Goal: Task Accomplishment & Management: Use online tool/utility

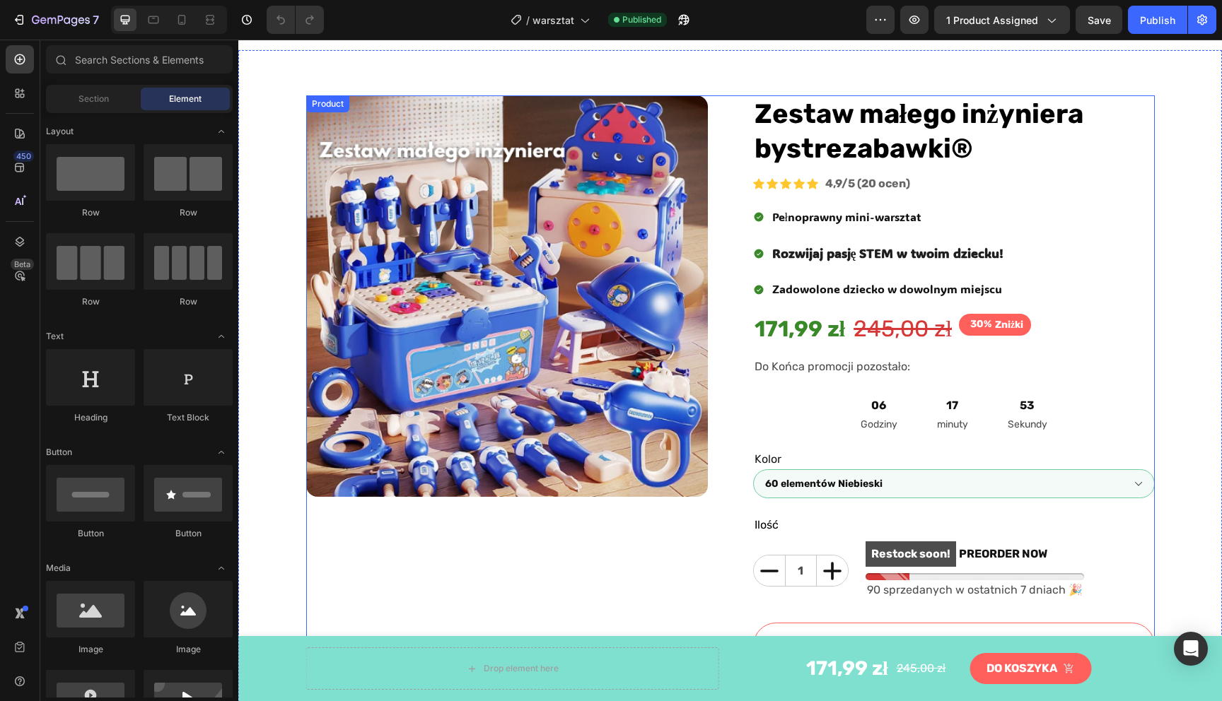
scroll to position [54, 0]
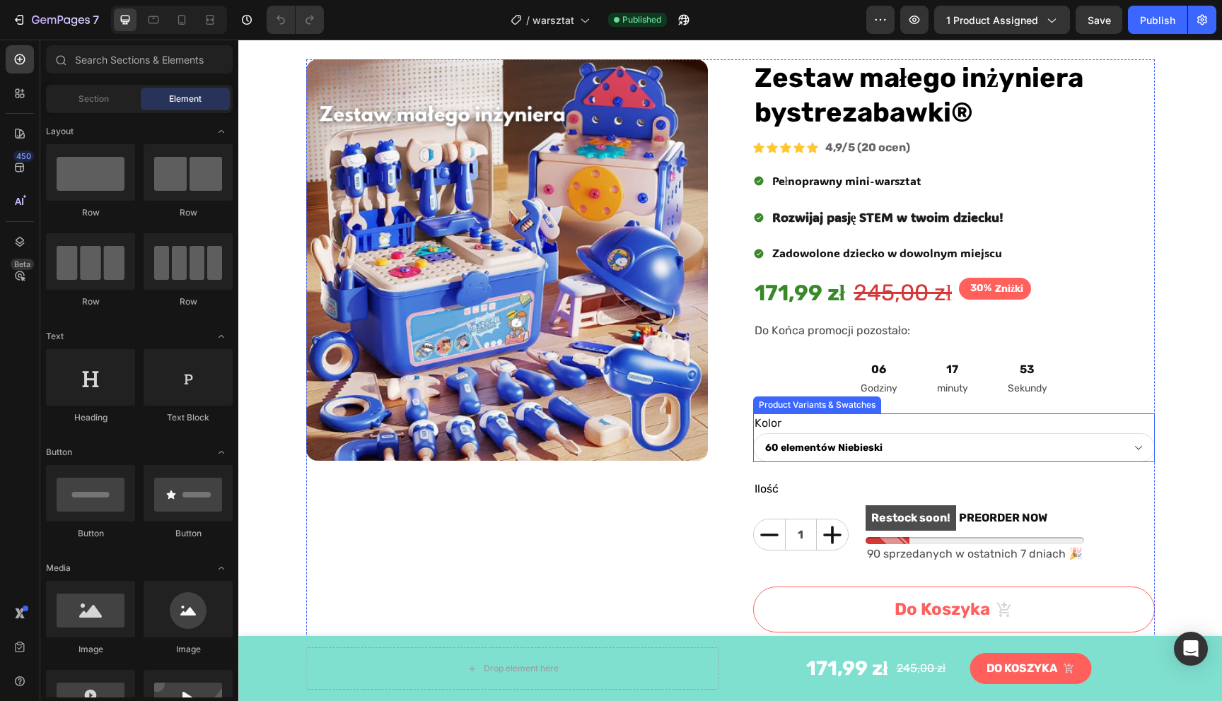
click at [860, 427] on div "Kolor 60 elementów Niebieski 92 elementów Niebieski 152 elementów Niebieski" at bounding box center [954, 438] width 402 height 49
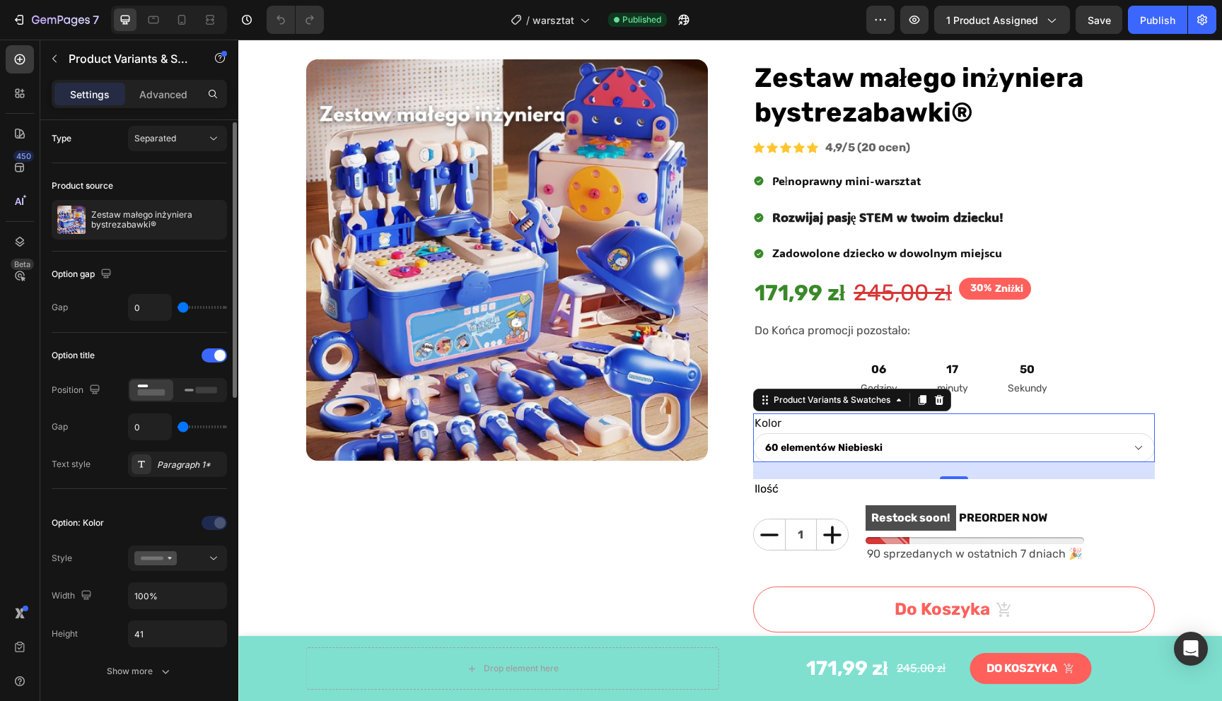
scroll to position [8, 0]
click at [169, 153] on div "Type Separated" at bounding box center [139, 136] width 175 height 49
click at [175, 146] on button "Separated" at bounding box center [177, 135] width 99 height 25
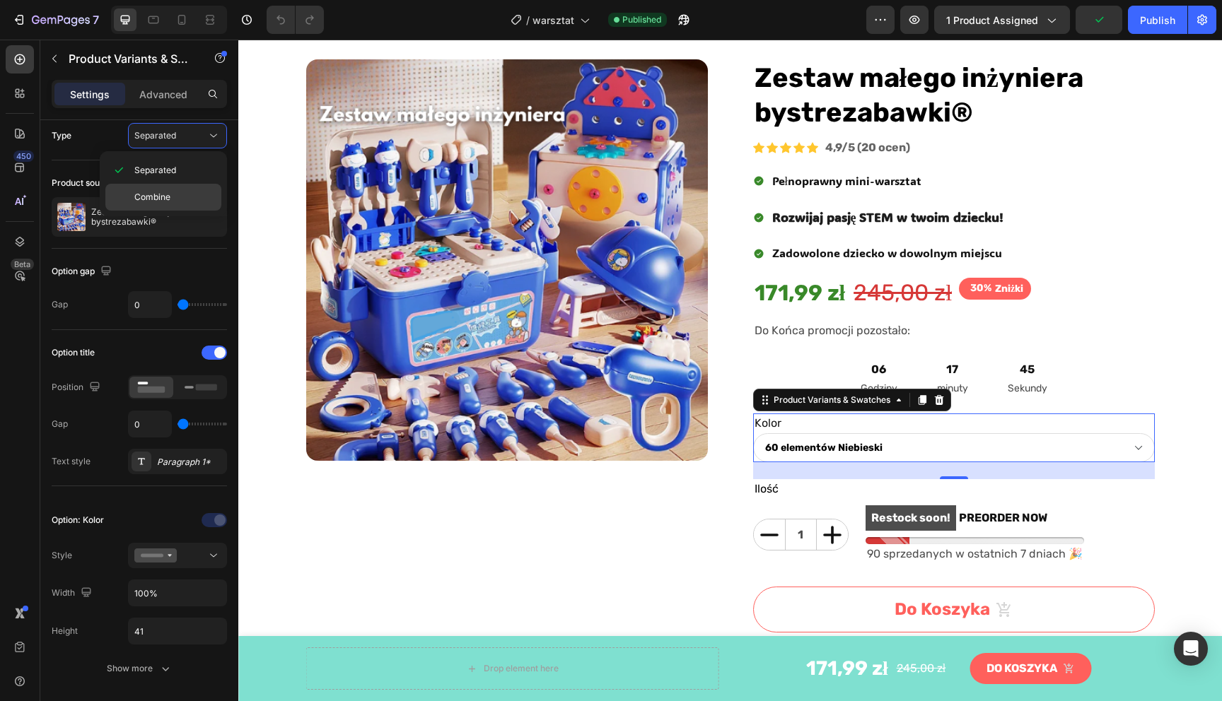
click at [162, 190] on div "Combine" at bounding box center [163, 197] width 116 height 27
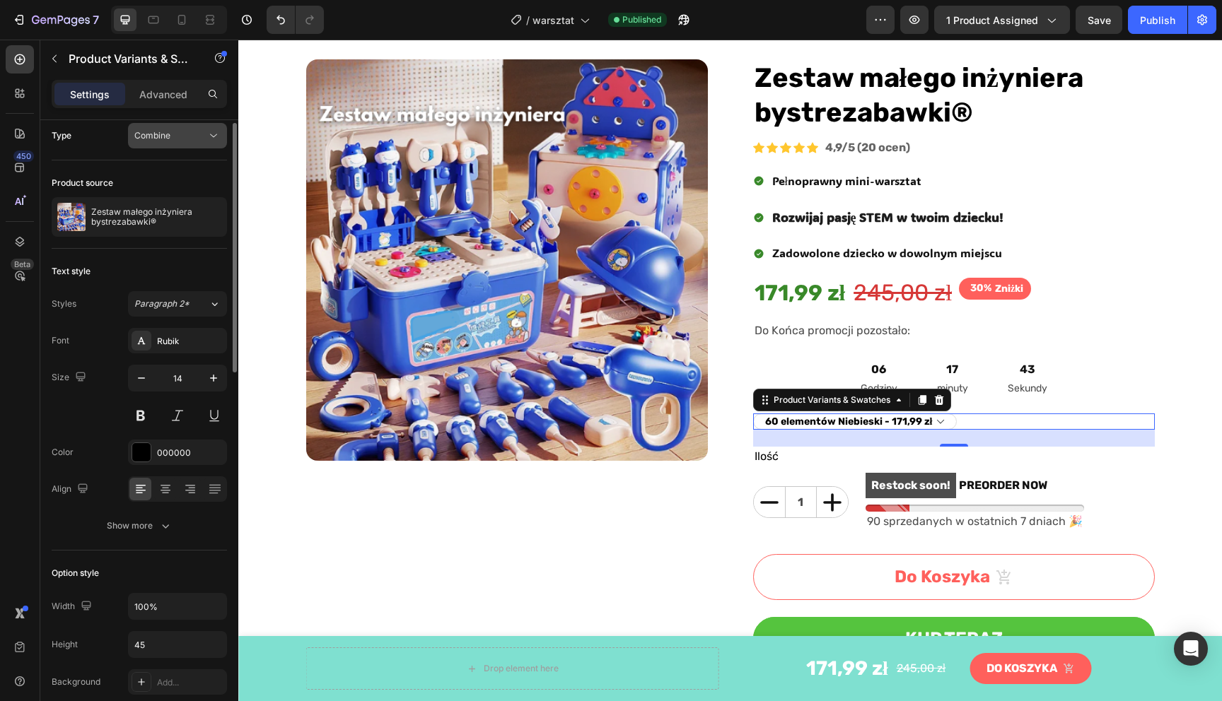
click at [176, 137] on div "Combine" at bounding box center [170, 135] width 72 height 13
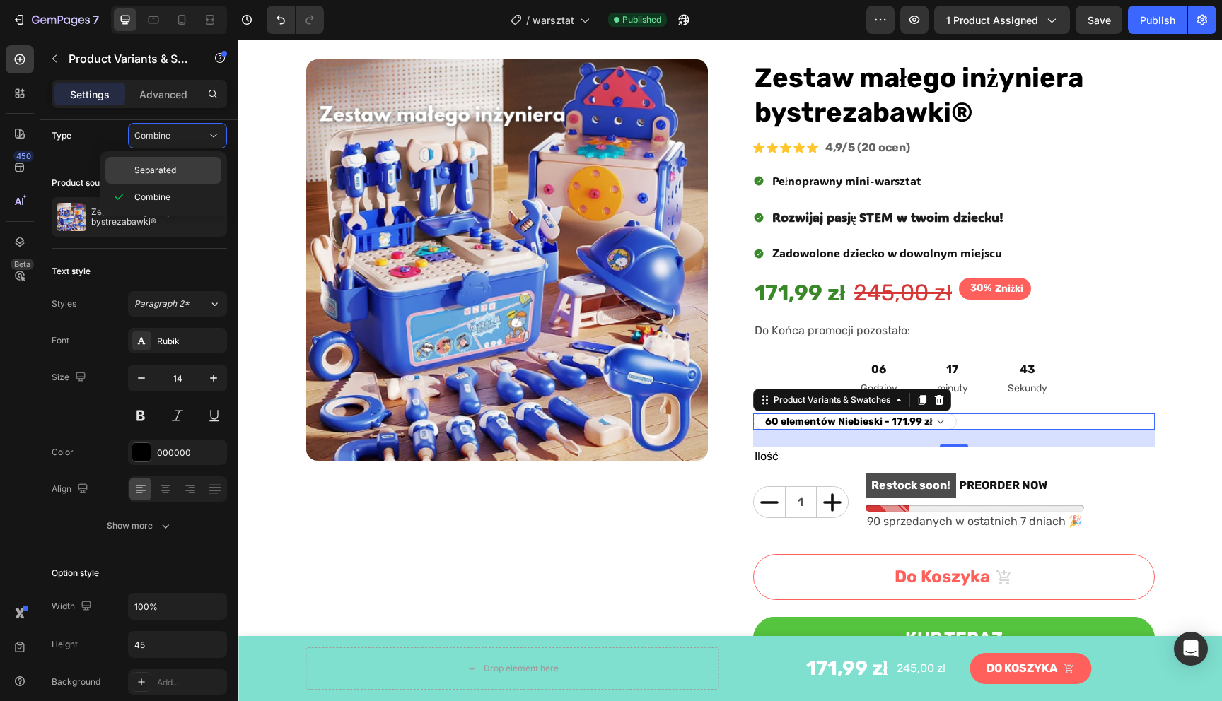
click at [173, 163] on div "Separated" at bounding box center [163, 170] width 116 height 27
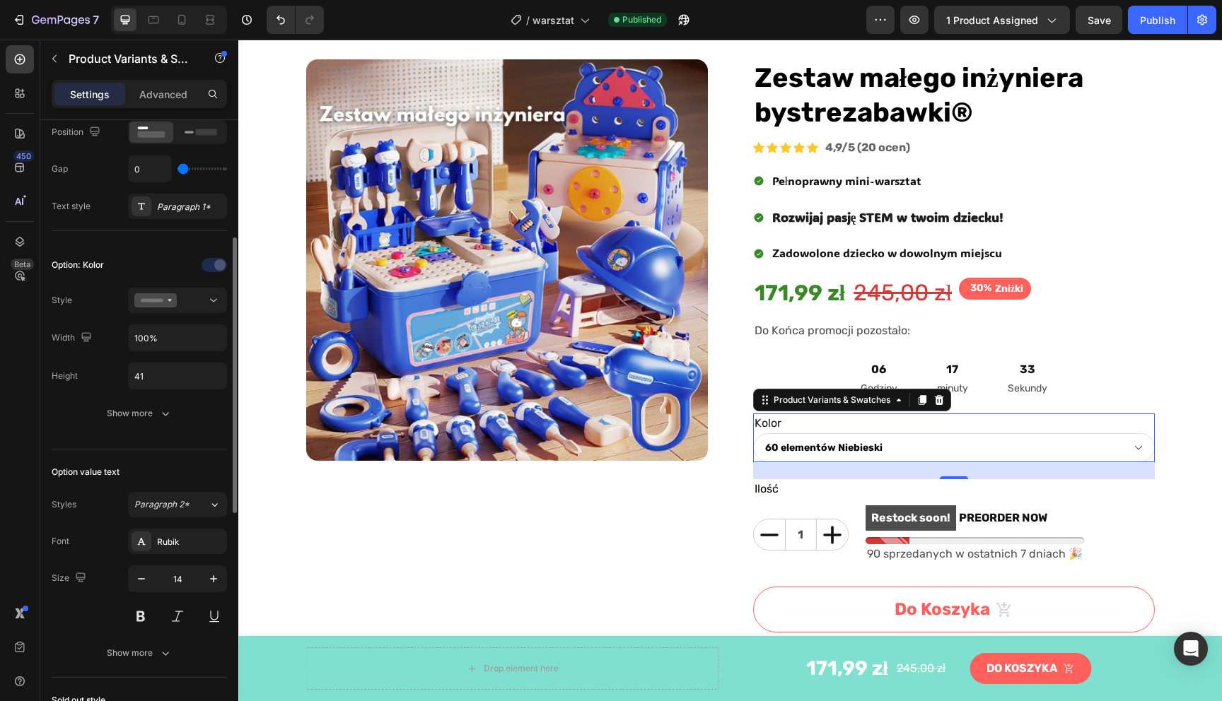
scroll to position [297, 0]
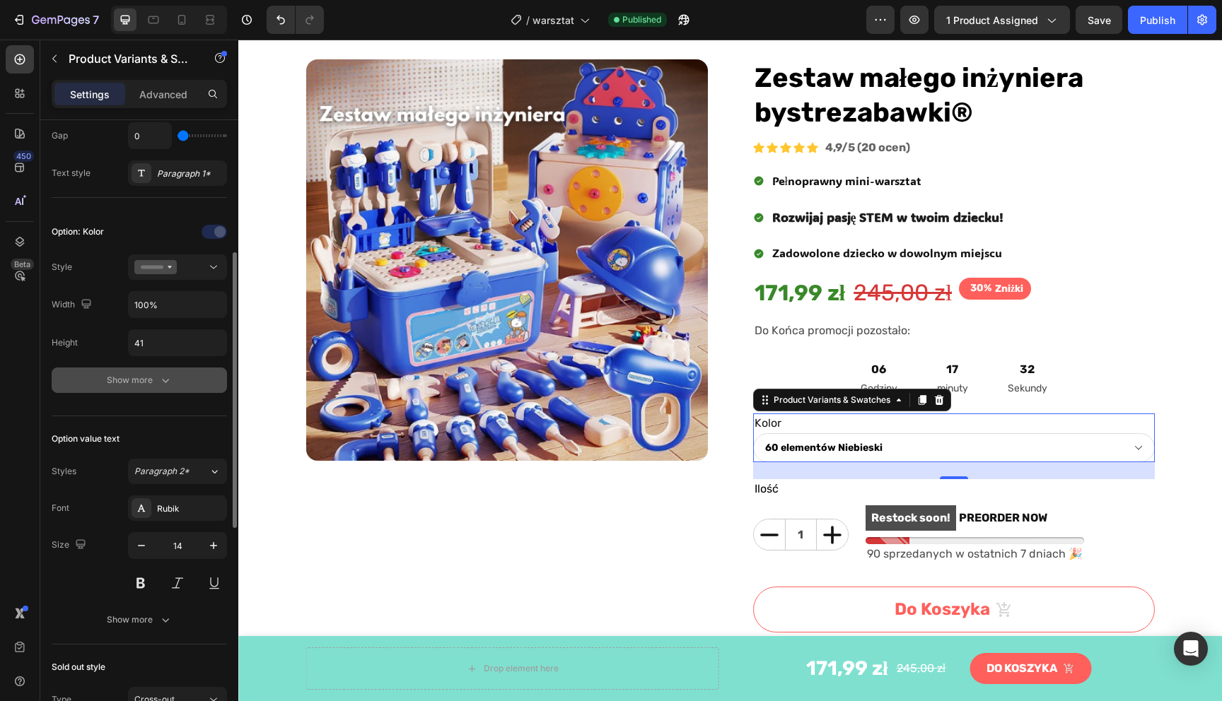
click at [126, 376] on div "Show more" at bounding box center [140, 380] width 66 height 14
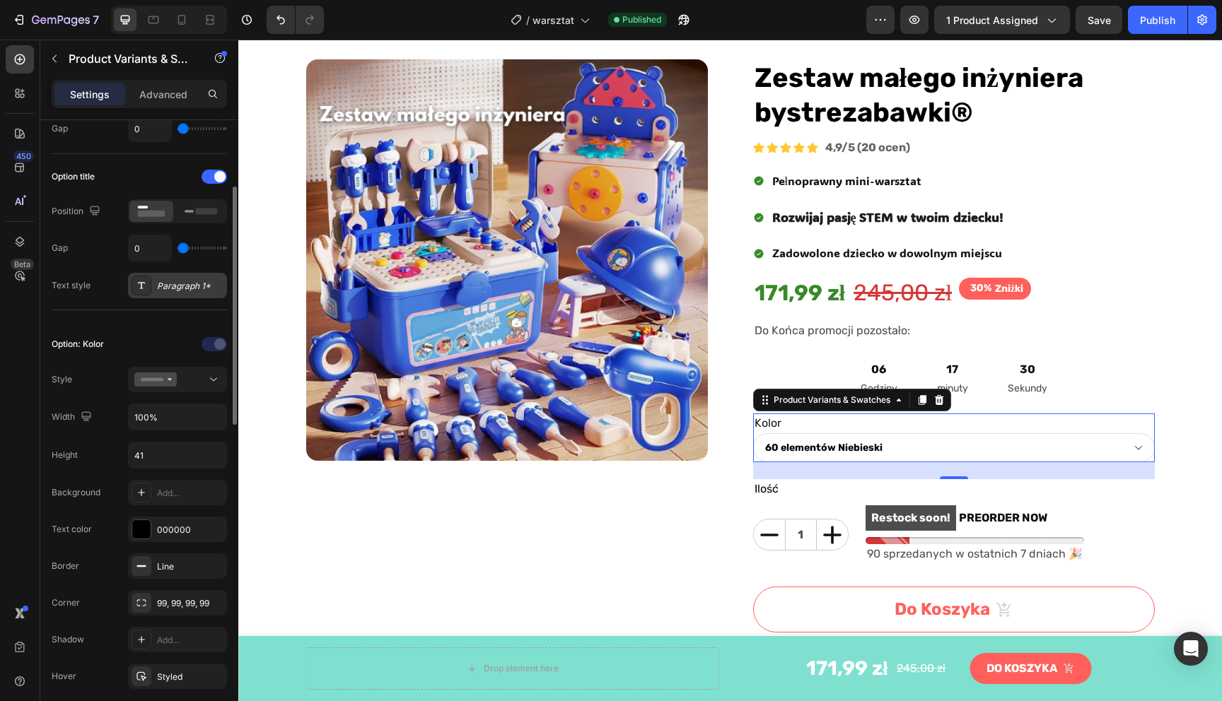
scroll to position [0, 0]
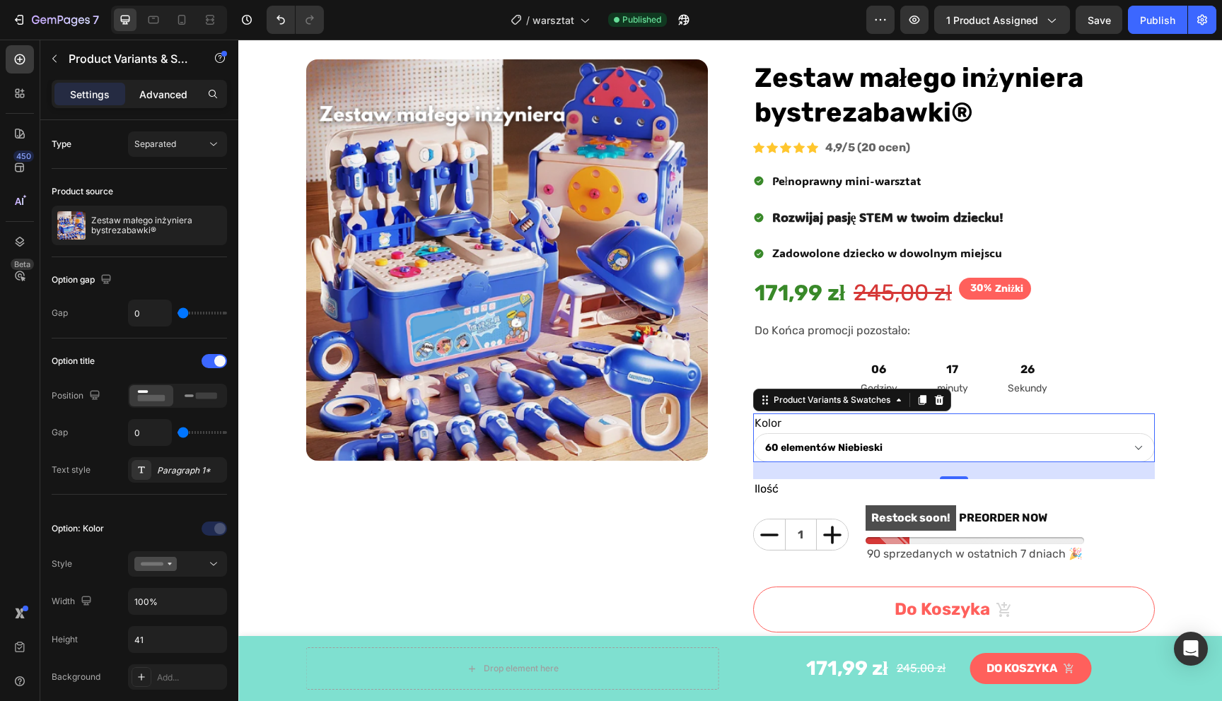
click at [166, 91] on p "Advanced" at bounding box center [163, 94] width 48 height 15
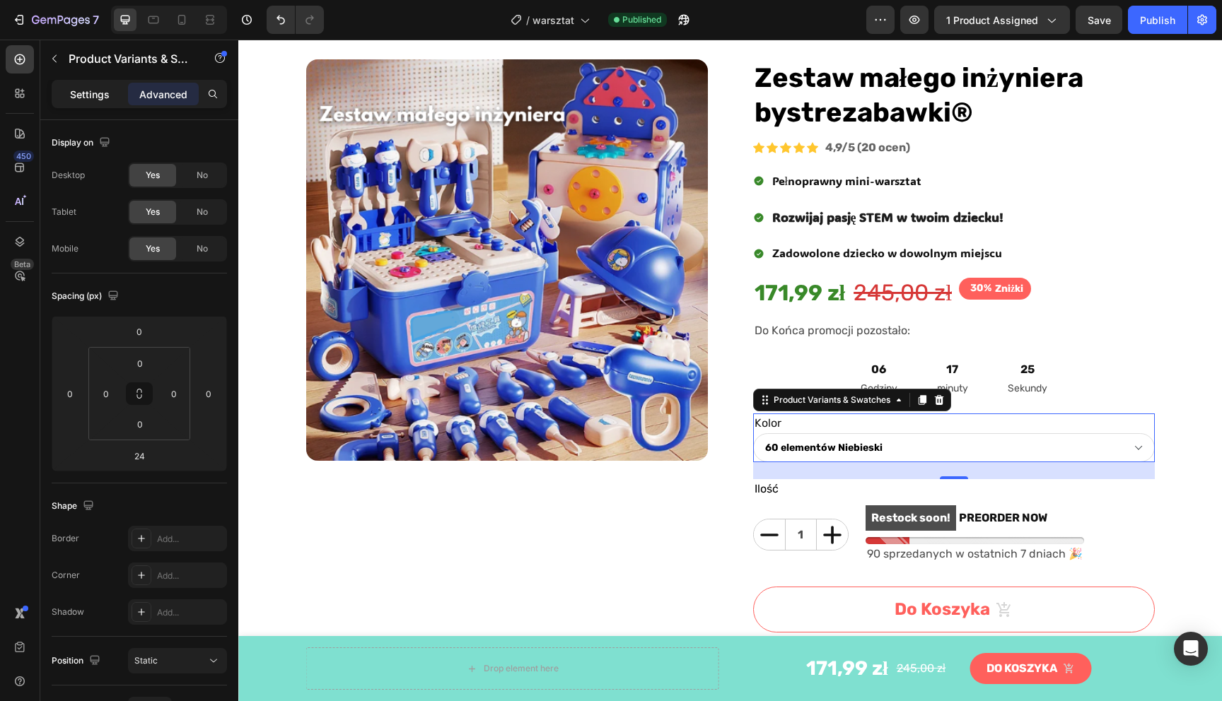
click at [116, 90] on div "Settings" at bounding box center [89, 94] width 71 height 23
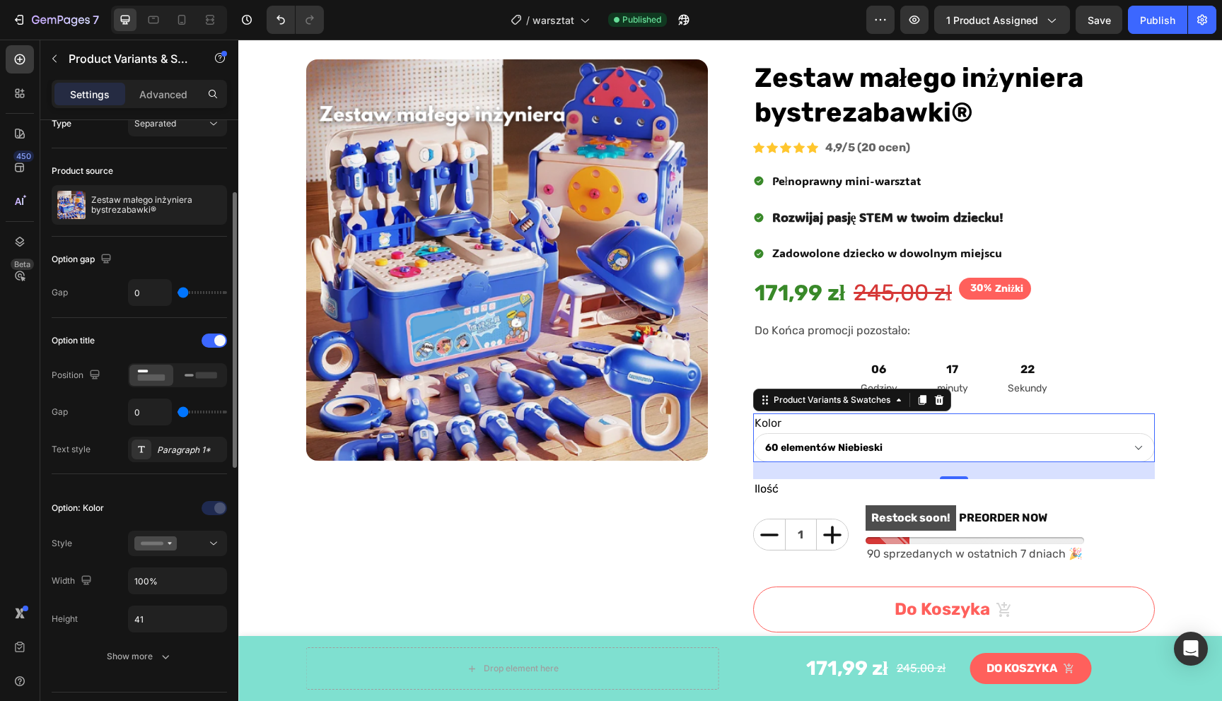
scroll to position [64, 0]
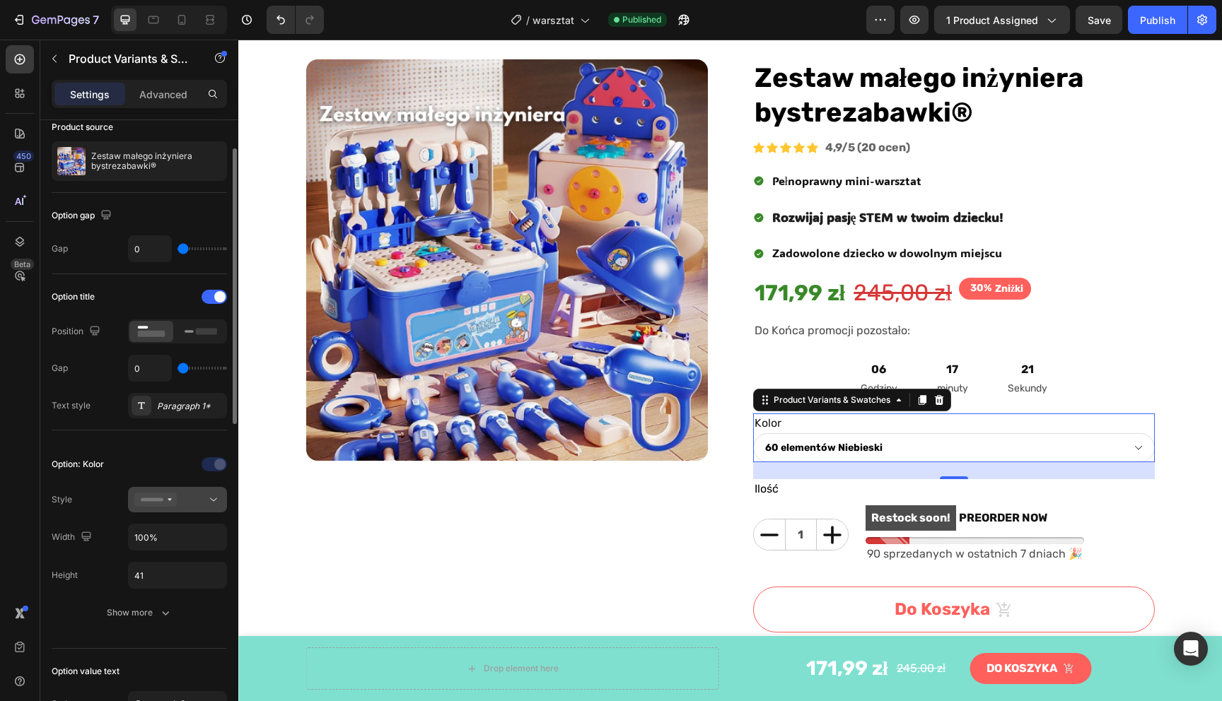
click at [214, 501] on icon at bounding box center [213, 500] width 14 height 14
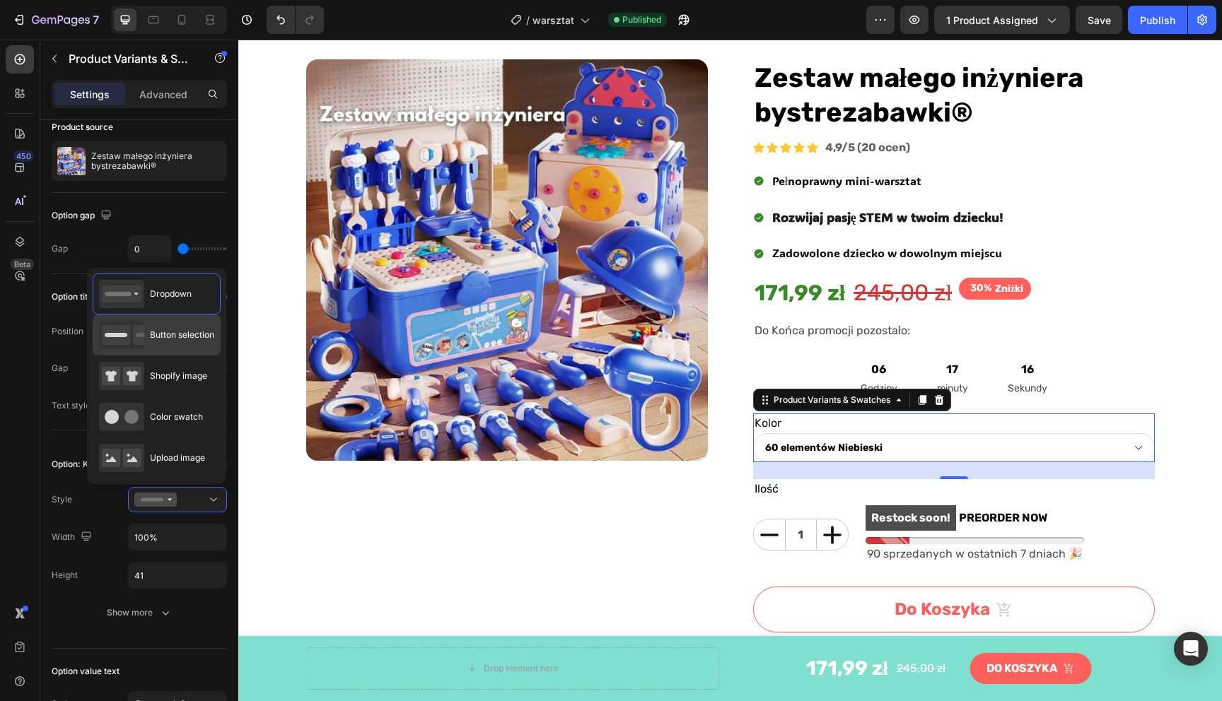
click at [185, 349] on div "Button selection" at bounding box center [156, 335] width 115 height 28
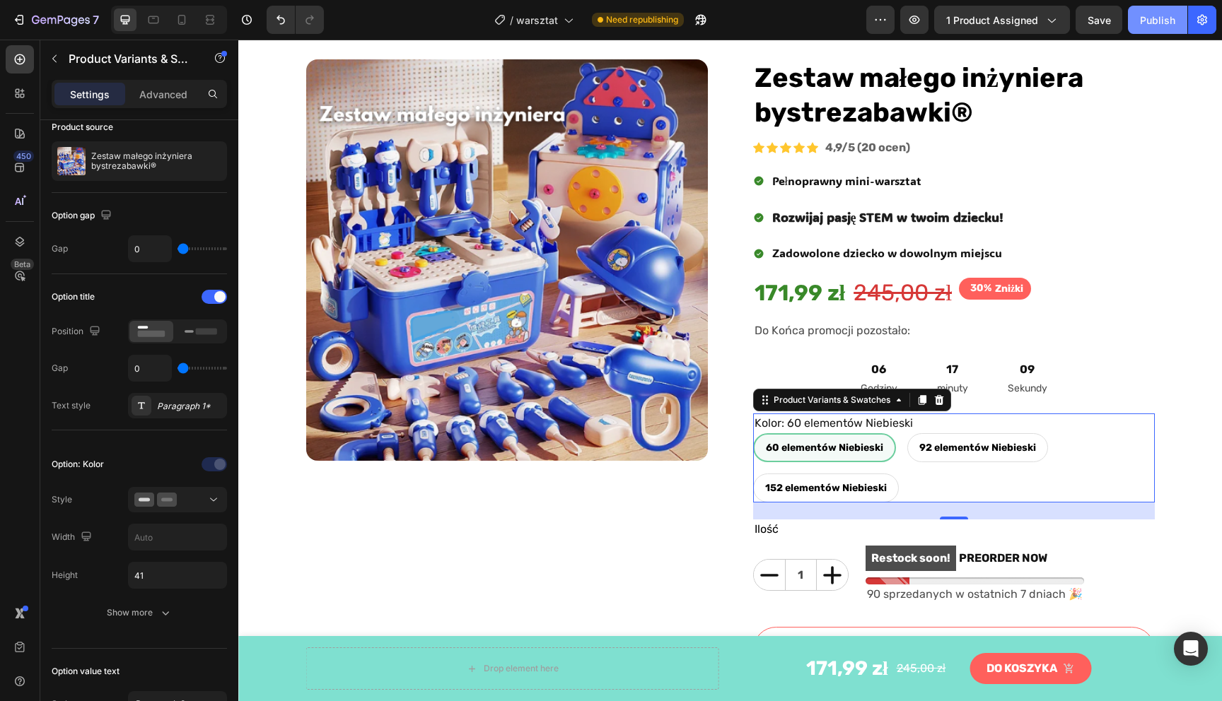
click at [1142, 25] on div "Publish" at bounding box center [1157, 20] width 35 height 15
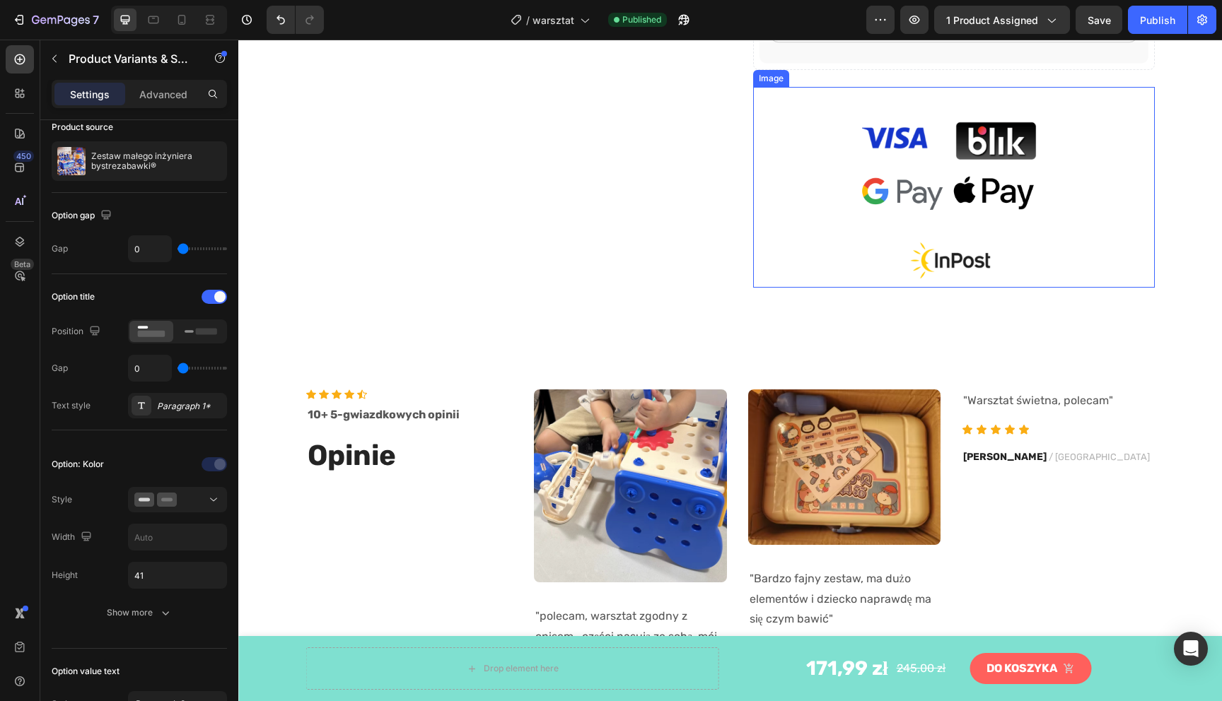
scroll to position [1184, 0]
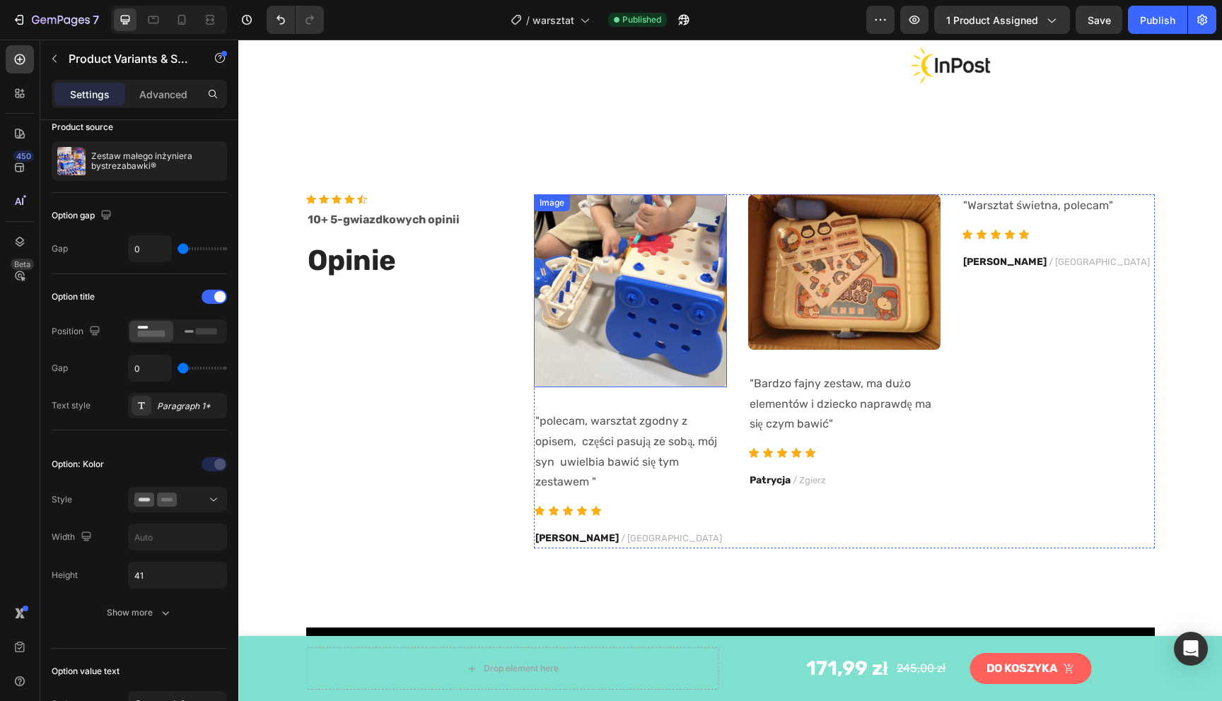
click at [657, 308] on img at bounding box center [630, 290] width 193 height 193
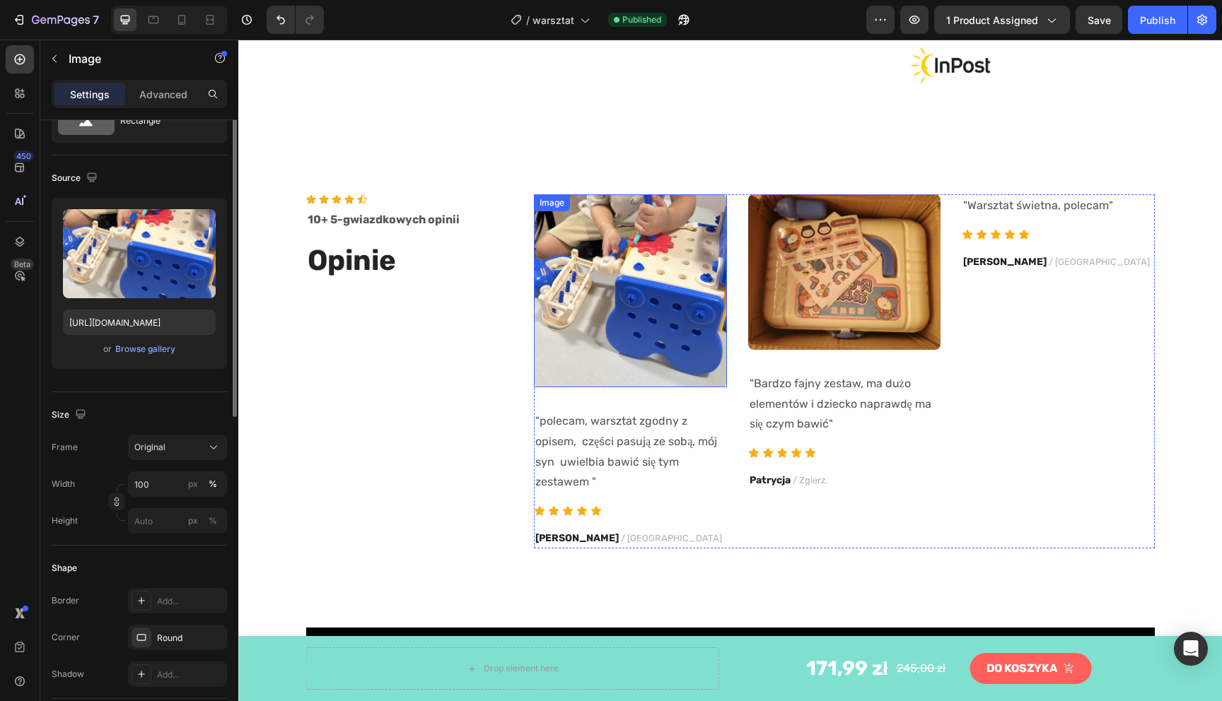
scroll to position [0, 0]
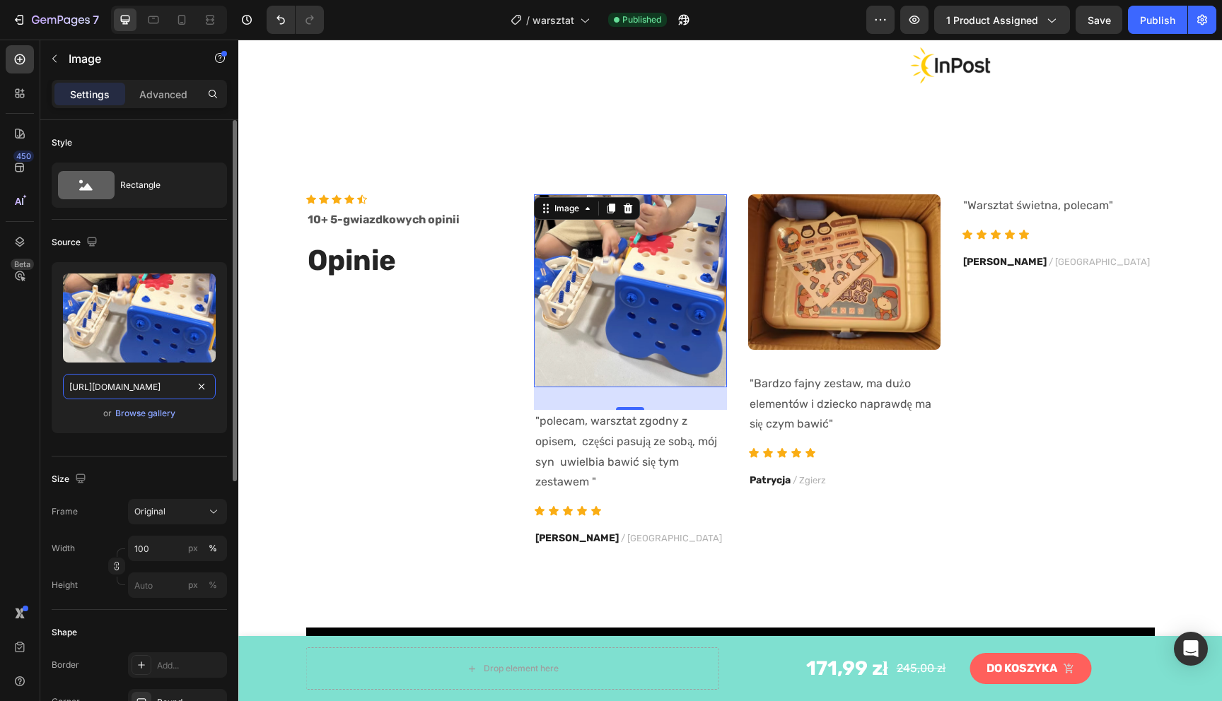
click at [166, 388] on input "[URL][DOMAIN_NAME]" at bounding box center [139, 386] width 153 height 25
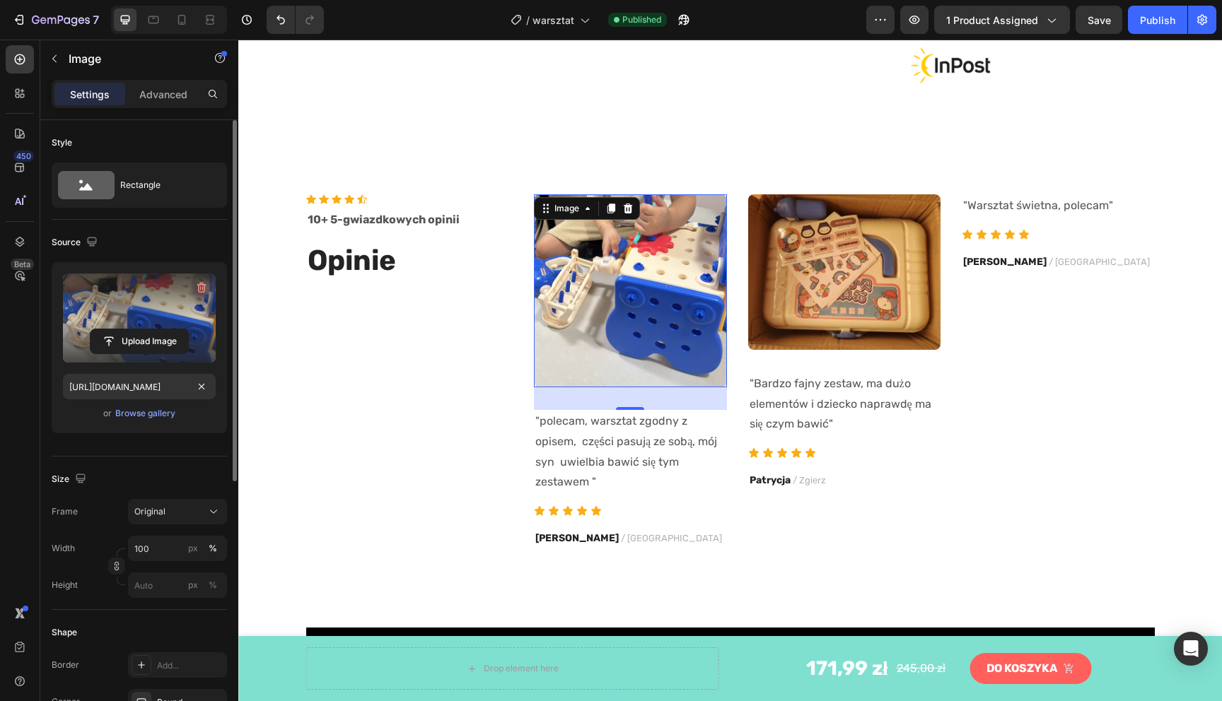
click at [152, 301] on label at bounding box center [139, 318] width 153 height 89
click at [152, 330] on input "file" at bounding box center [140, 342] width 98 height 24
click at [148, 334] on input "file" at bounding box center [140, 342] width 98 height 24
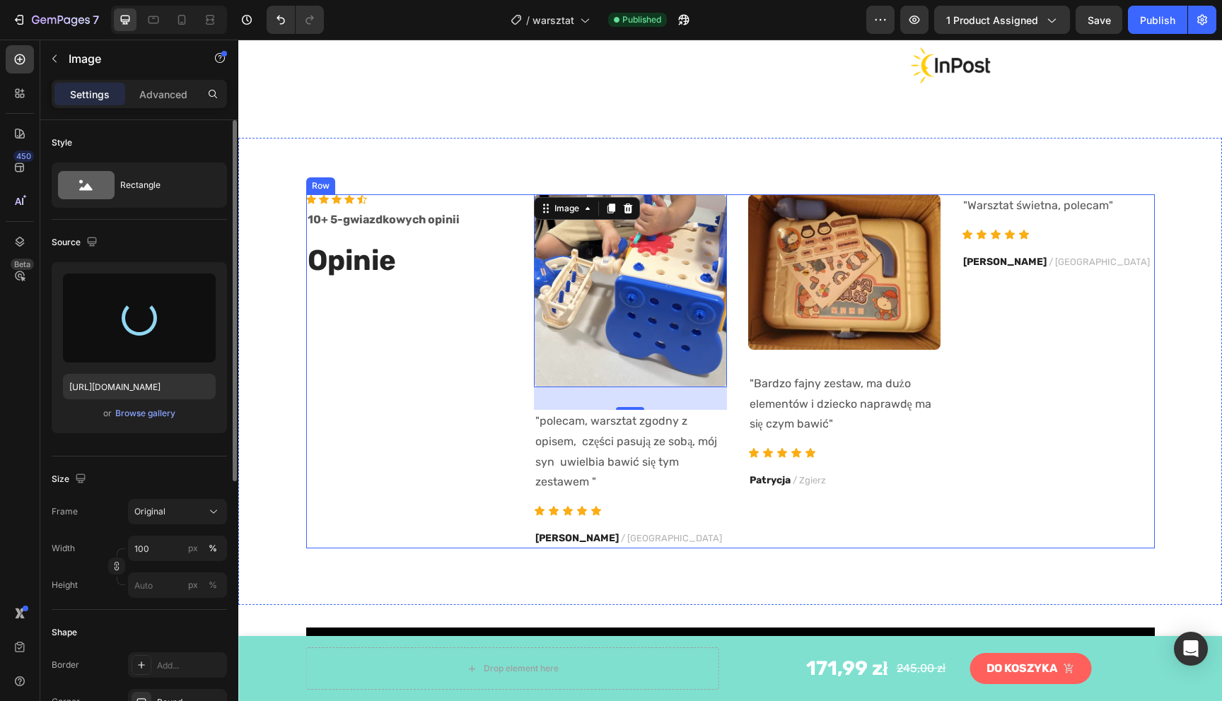
type input "[URL][DOMAIN_NAME]"
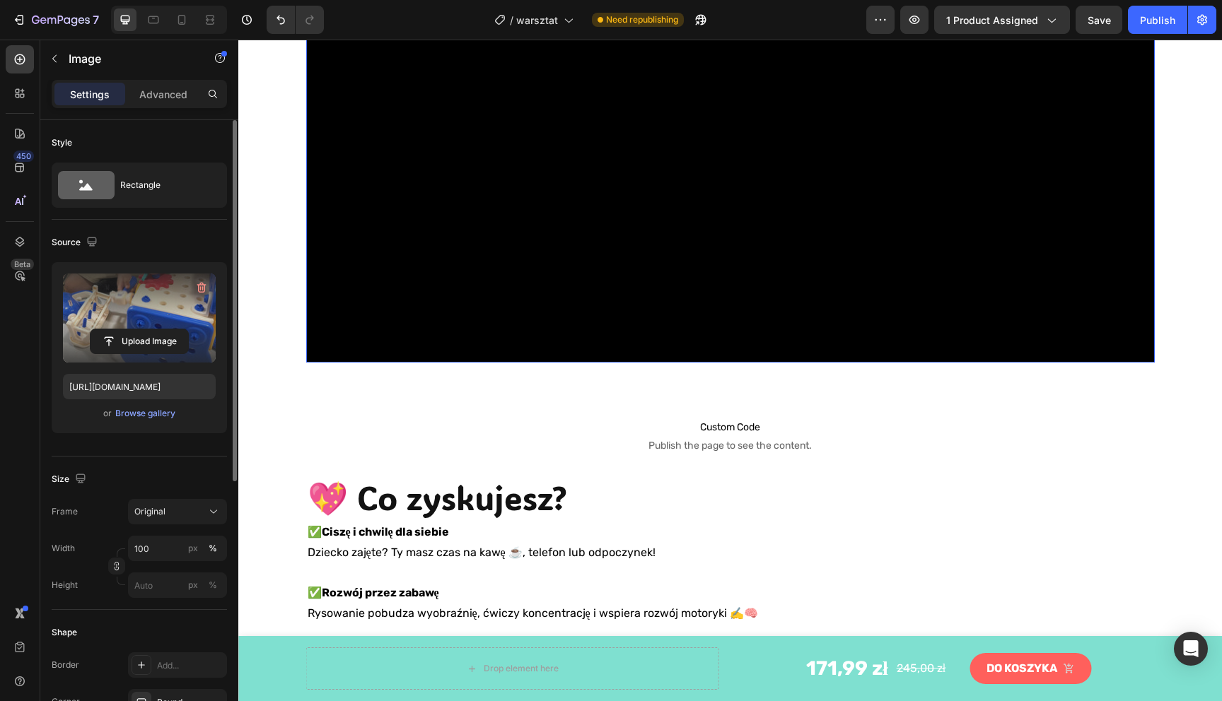
scroll to position [1626, 0]
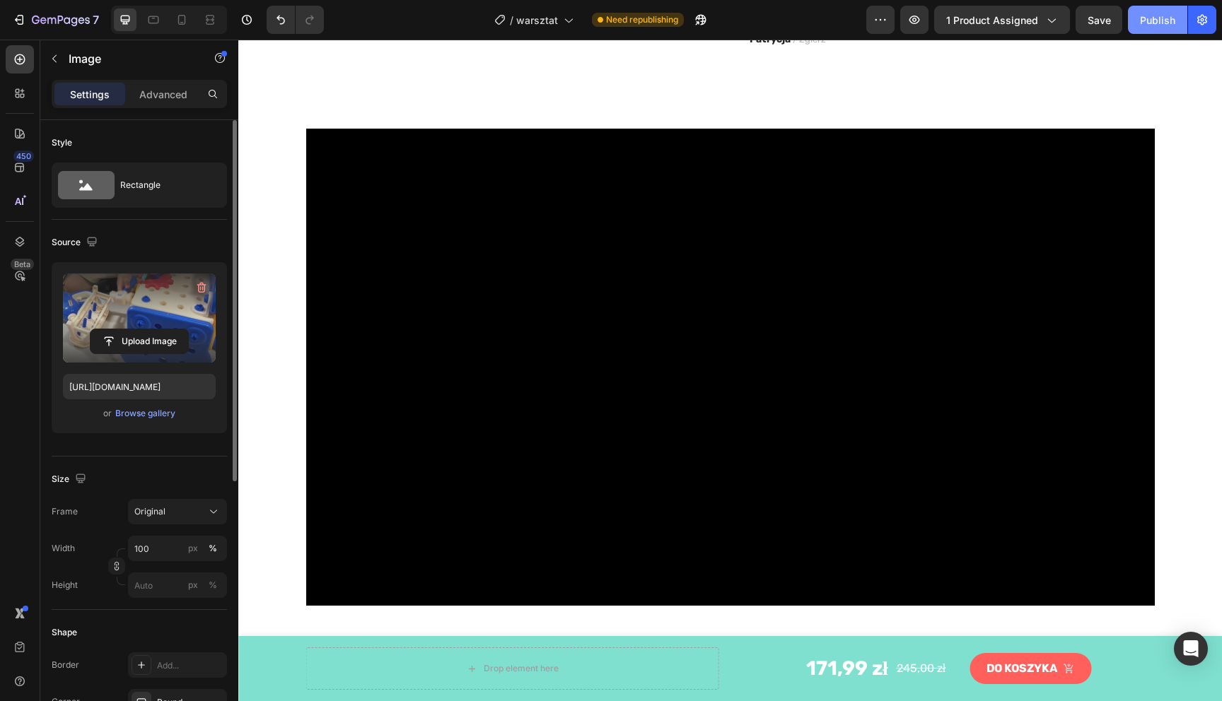
click at [1158, 25] on div "Publish" at bounding box center [1157, 20] width 35 height 15
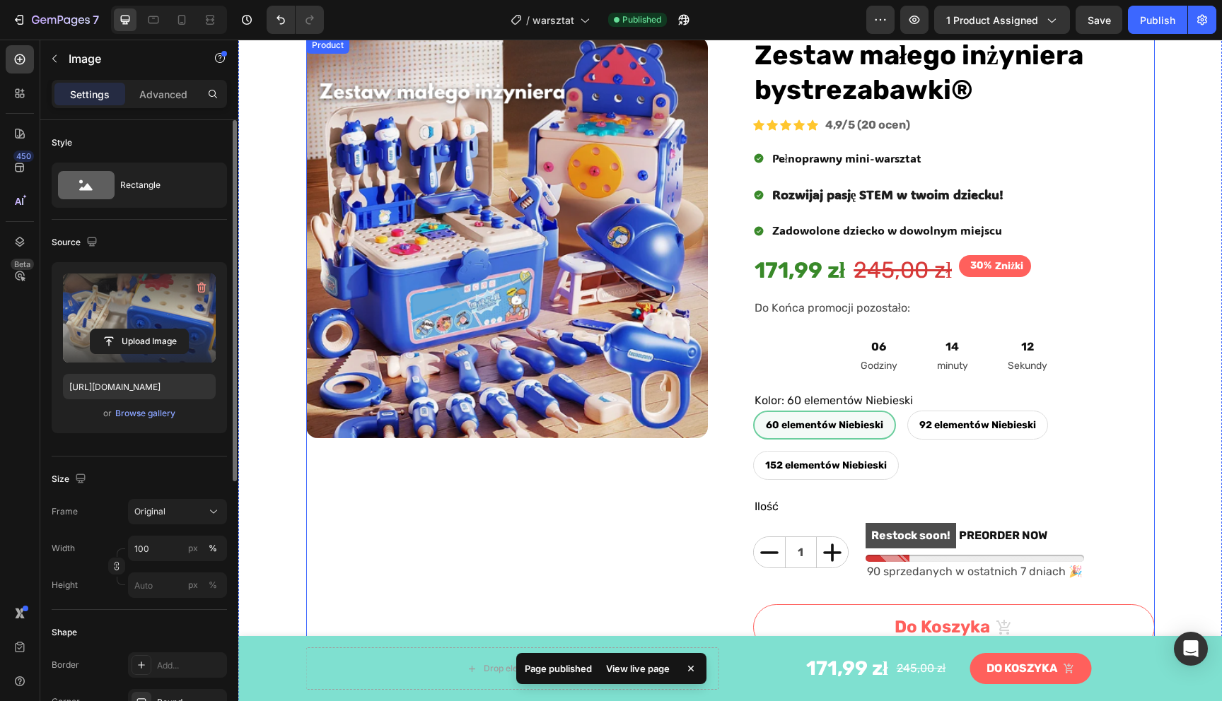
scroll to position [0, 0]
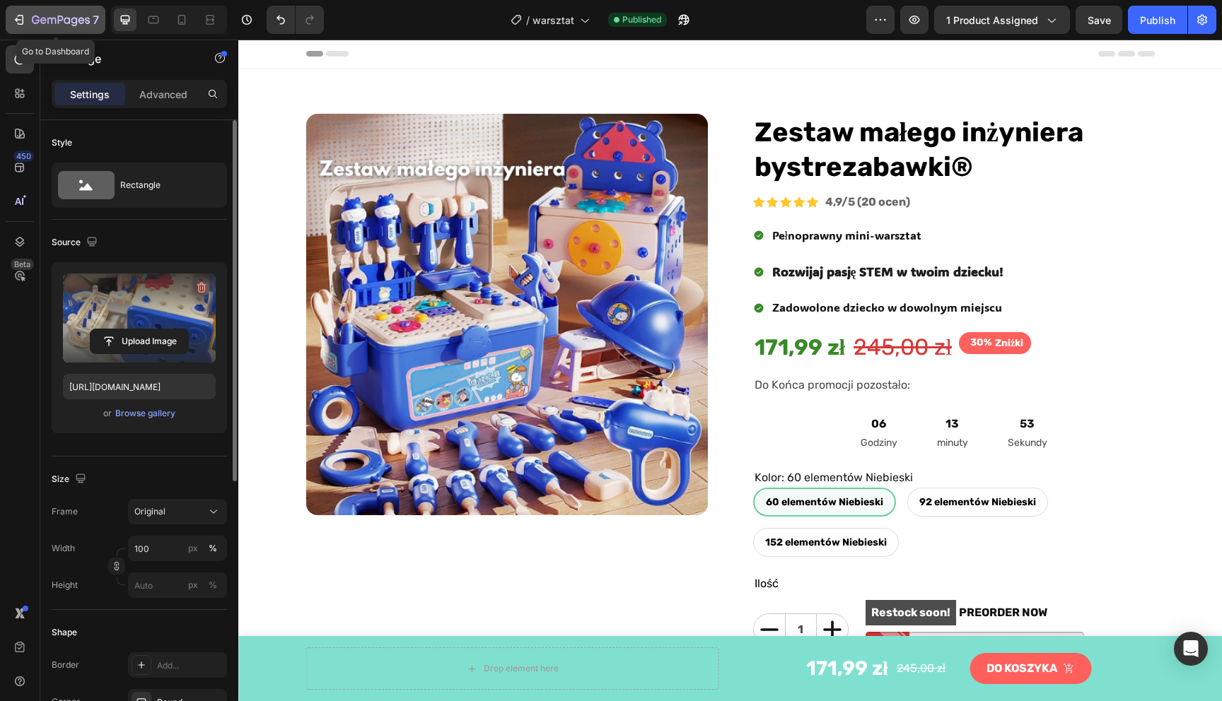
click at [33, 20] on icon "button" at bounding box center [36, 20] width 8 height 8
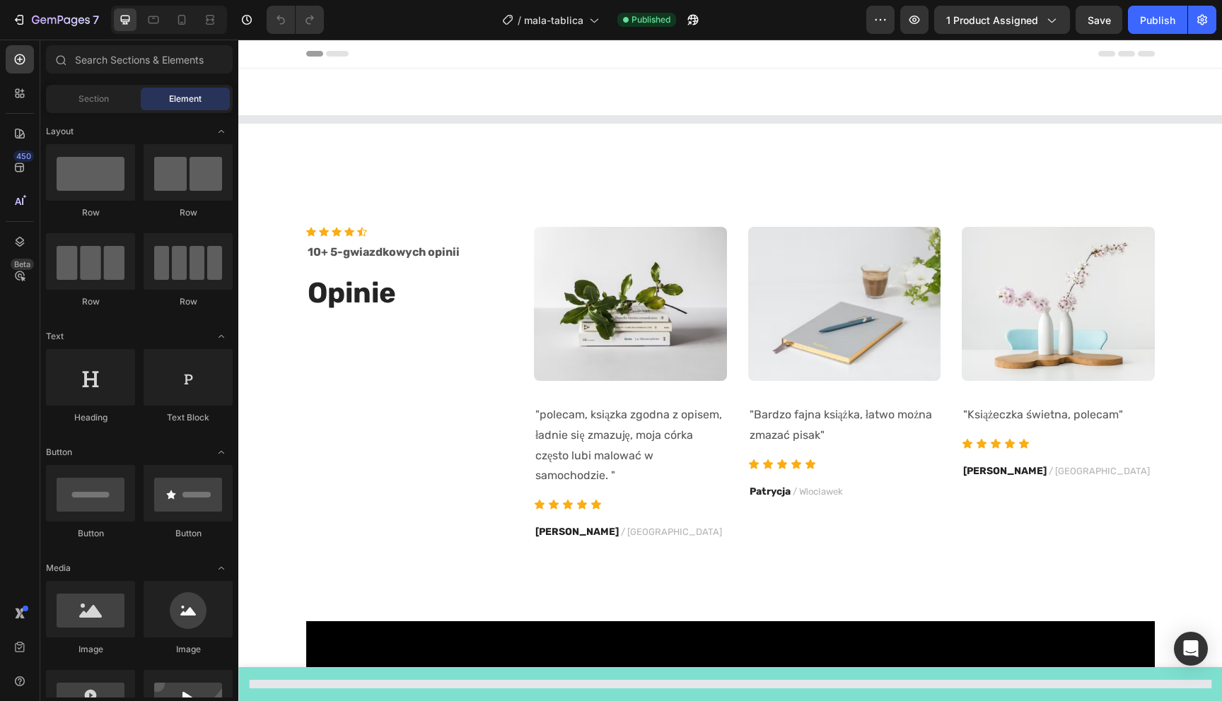
select select "Miś - 16 stron + 6 pisaków gratis"
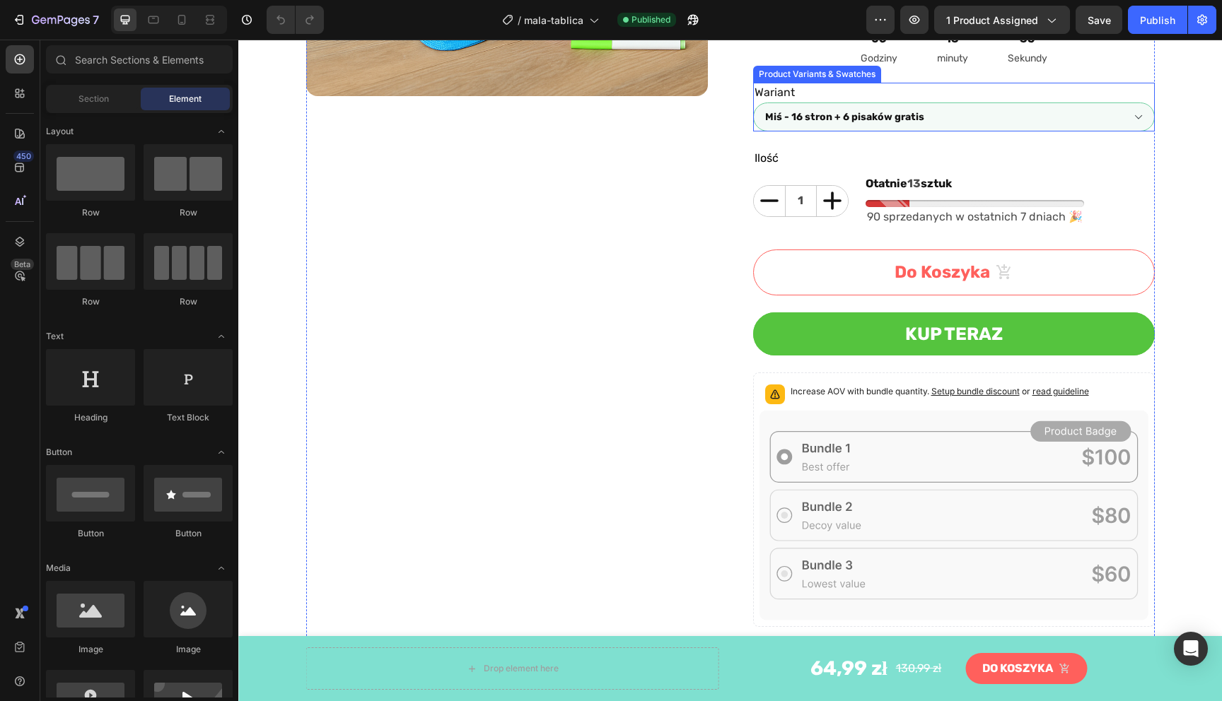
scroll to position [436, 0]
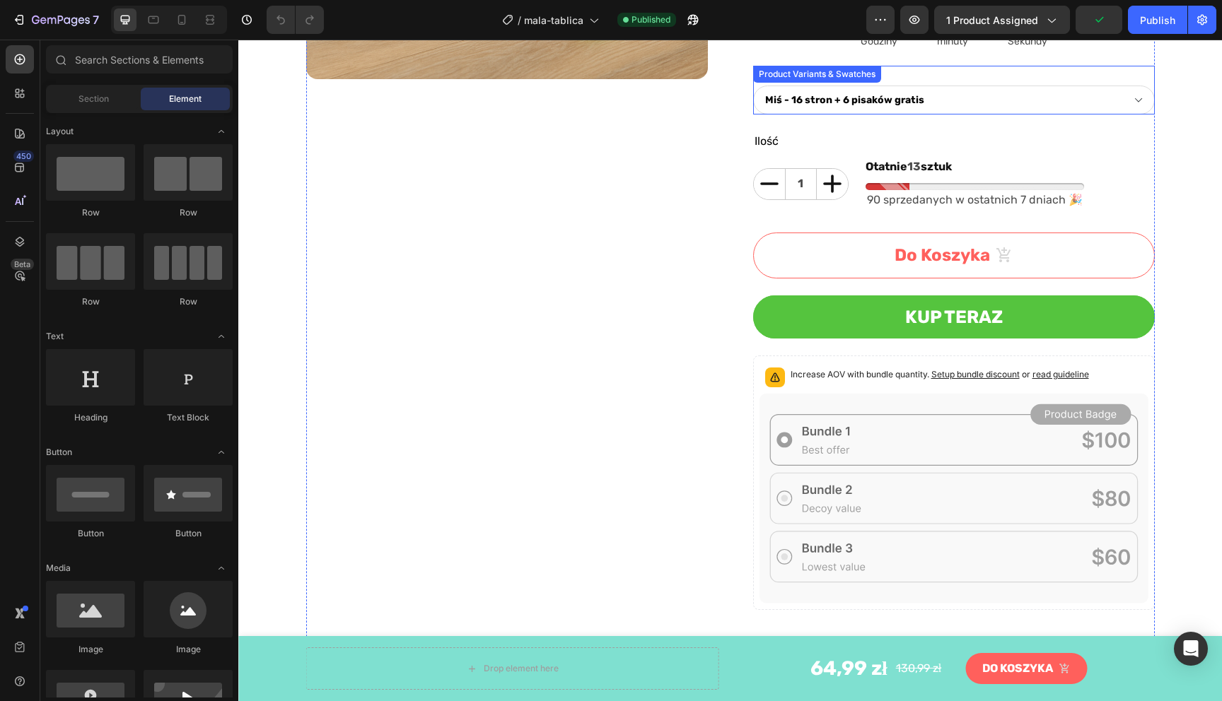
click at [938, 77] on div "Wariant Zielony Dinosaur - 16 stron + 6 pisaków gratis Czerwony Dinosaur - 16 s…" at bounding box center [954, 90] width 402 height 49
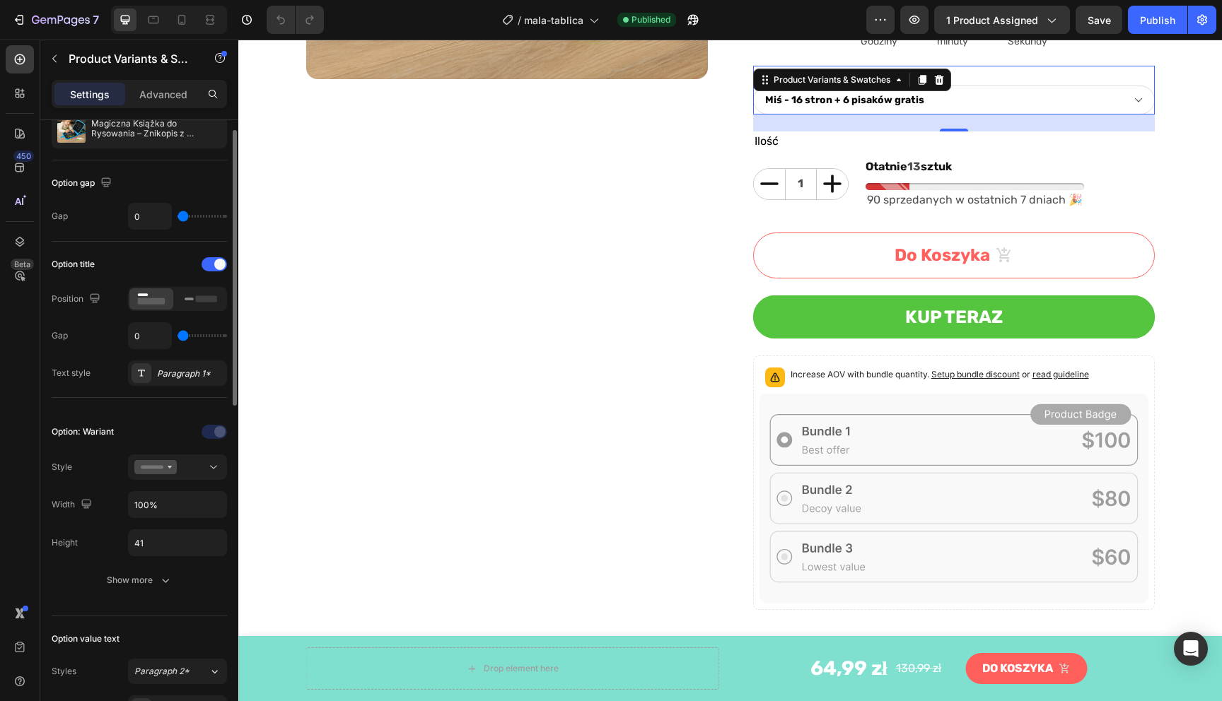
scroll to position [165, 0]
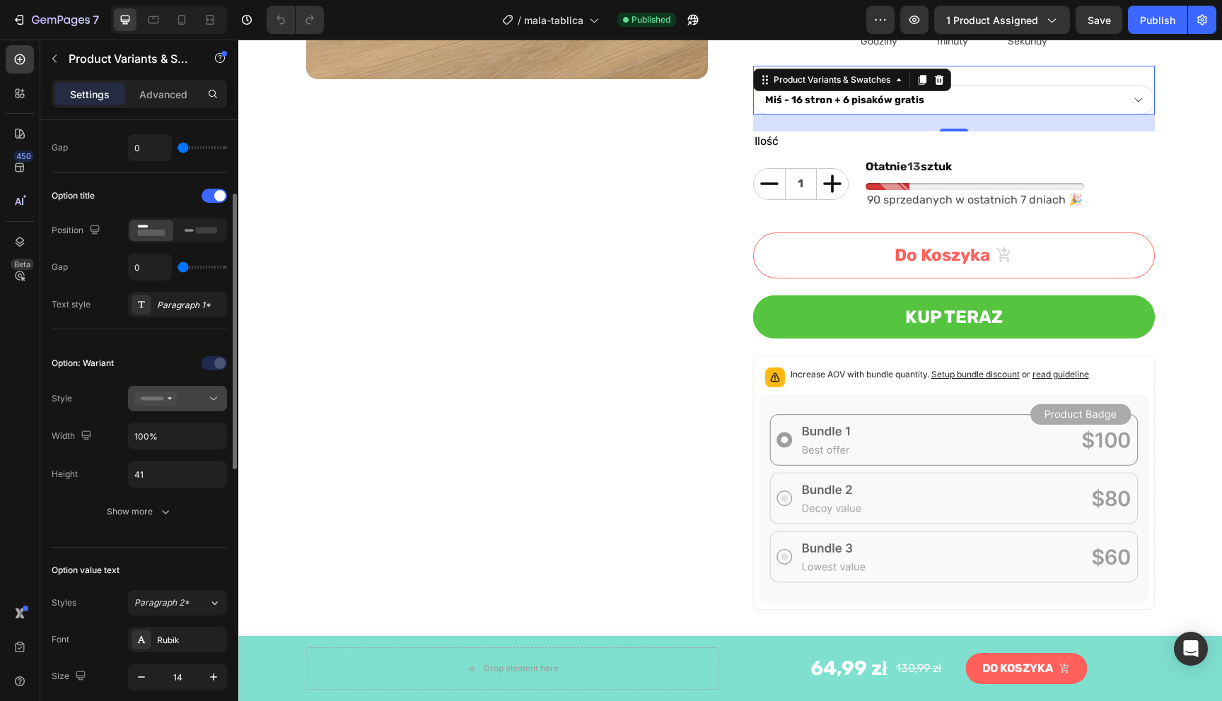
click at [175, 393] on icon at bounding box center [155, 399] width 42 height 14
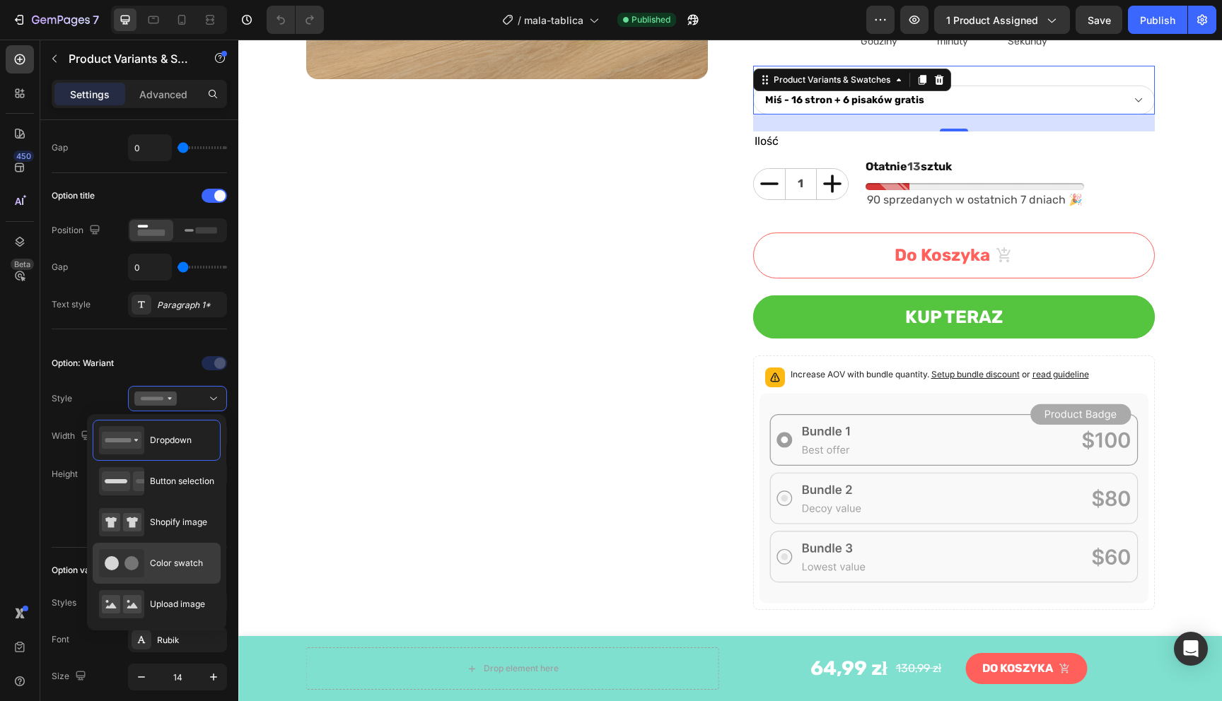
click at [170, 570] on div "Color swatch" at bounding box center [151, 563] width 104 height 28
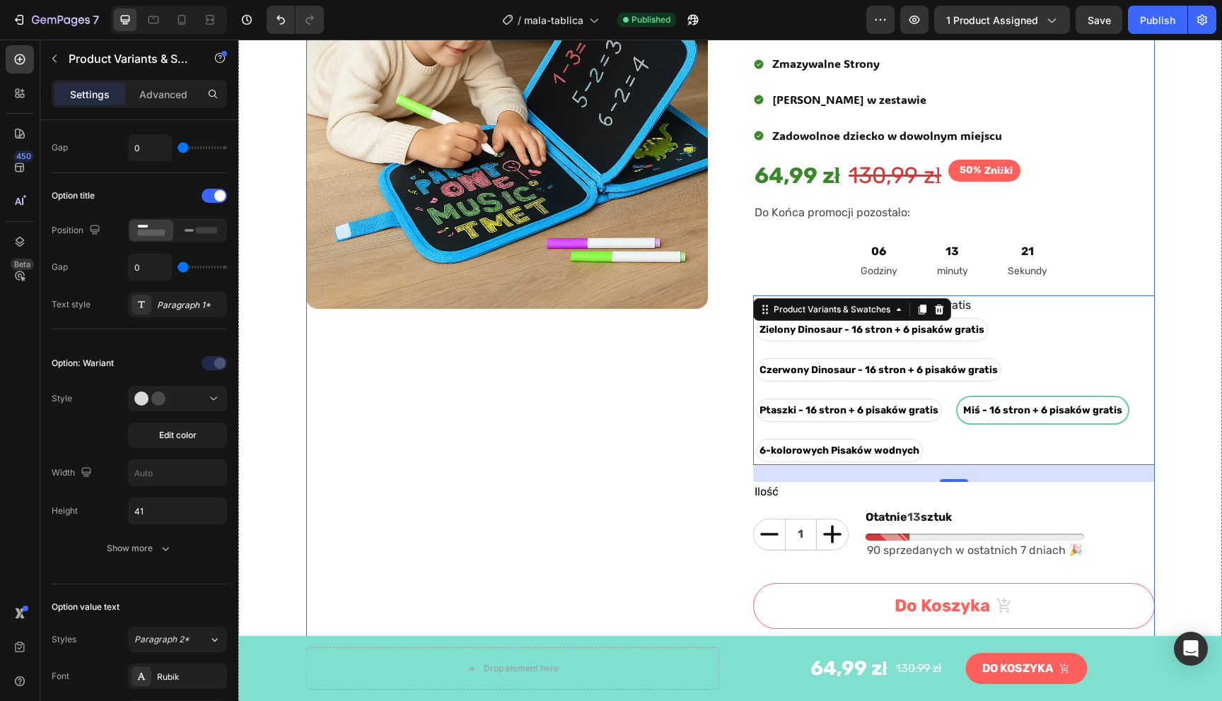
scroll to position [184, 0]
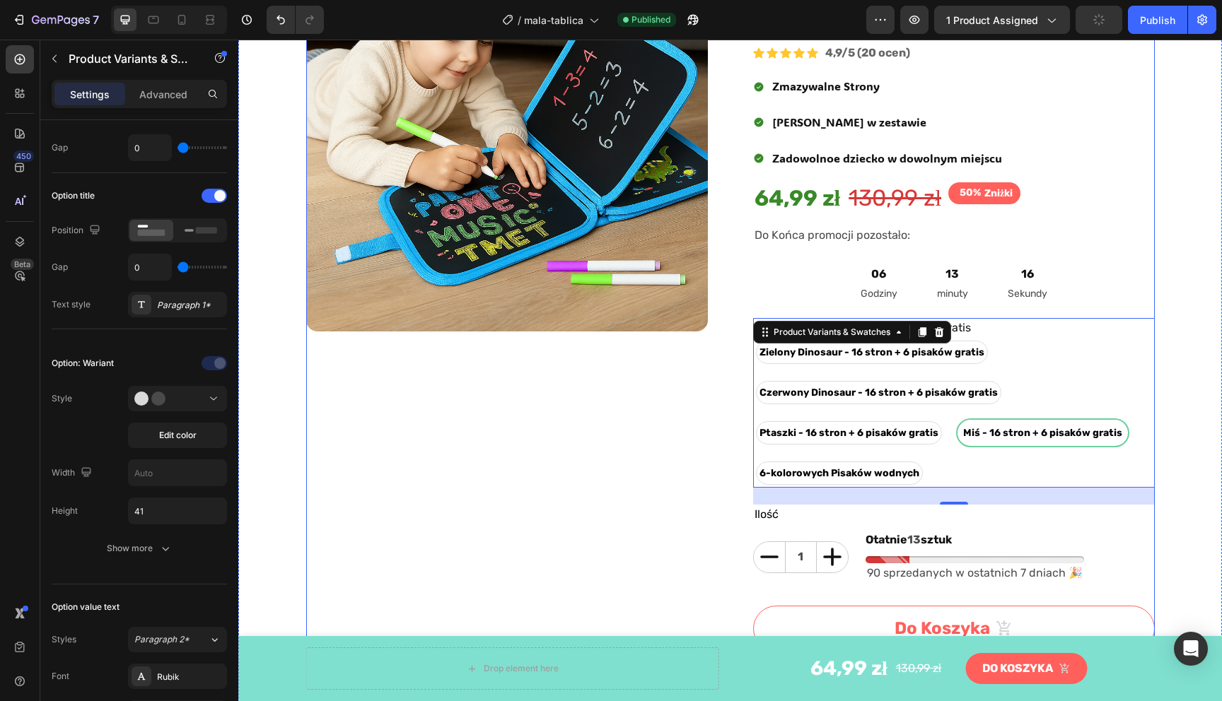
click at [692, 453] on div "Product Images" at bounding box center [507, 565] width 402 height 1271
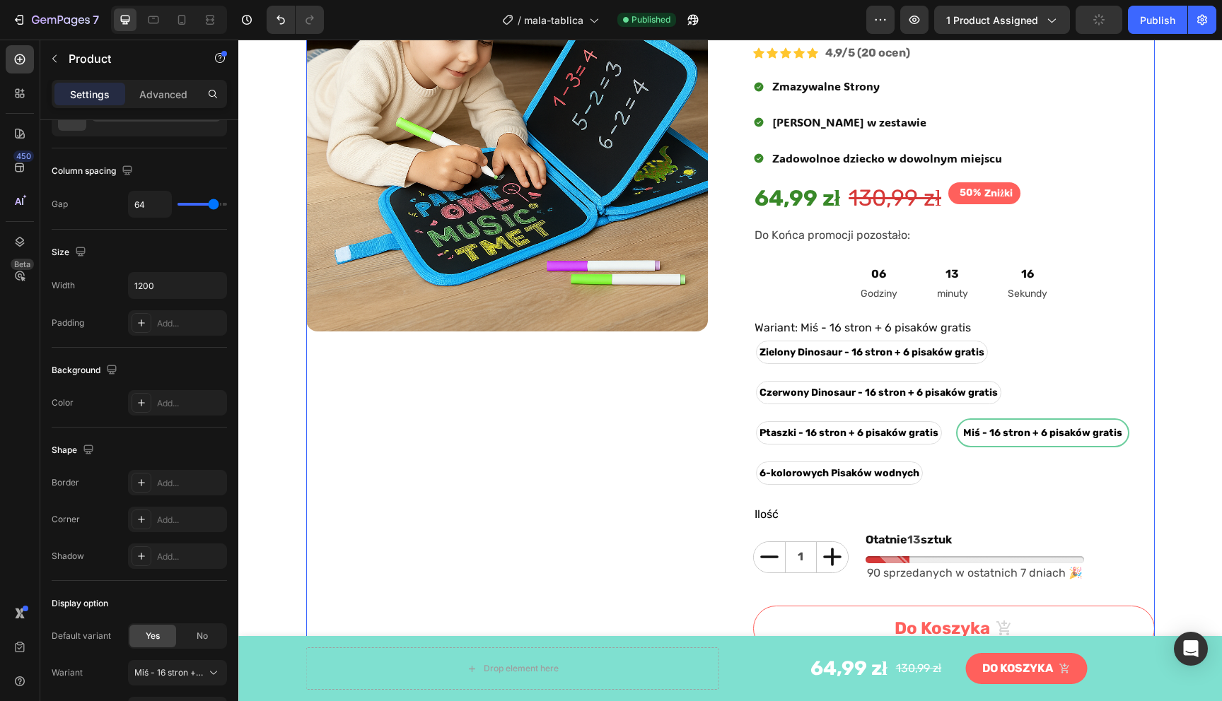
scroll to position [0, 0]
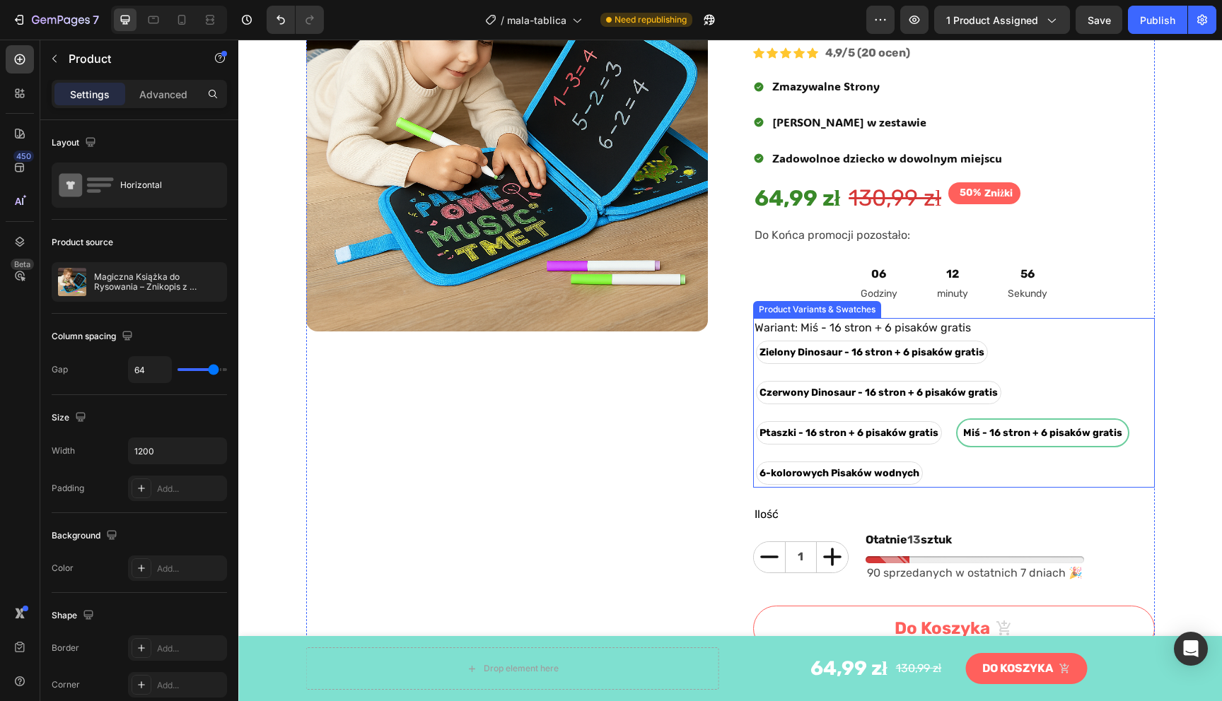
click at [1093, 373] on div "Zielony Dinosaur - 16 stron + 6 pisaków gratis Zielony Dinosaur - 16 stron + 6 …" at bounding box center [954, 413] width 402 height 150
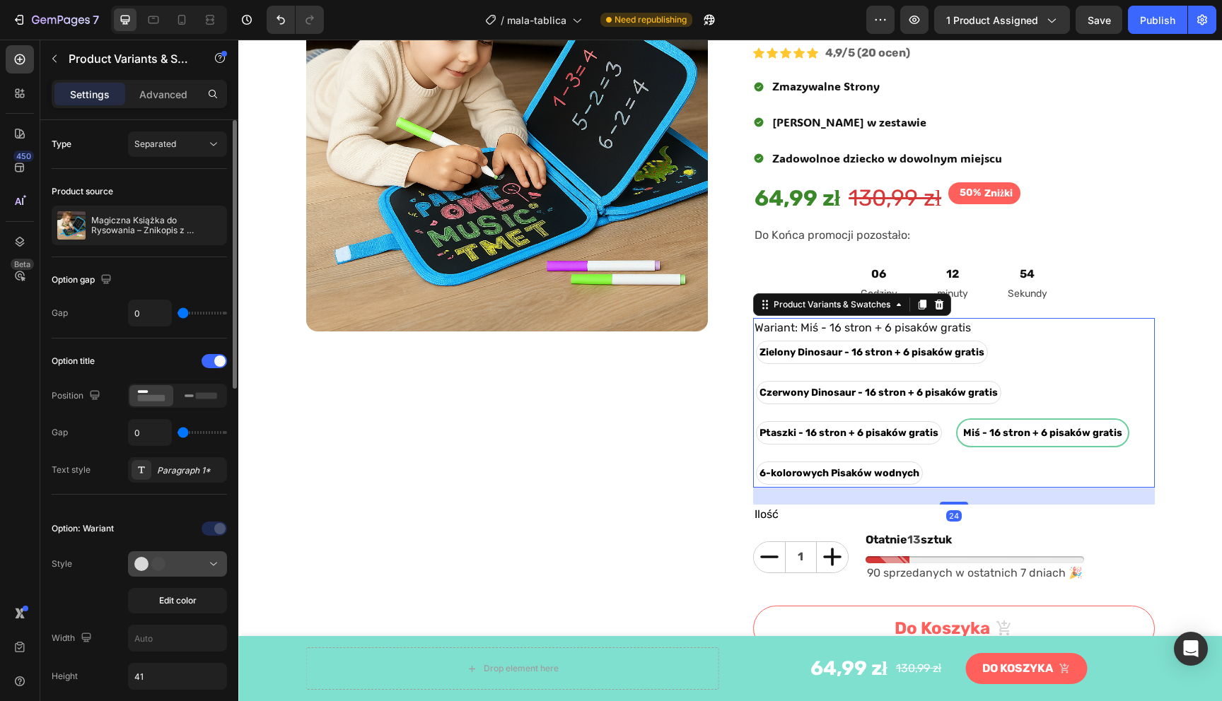
click at [204, 567] on div at bounding box center [177, 564] width 86 height 14
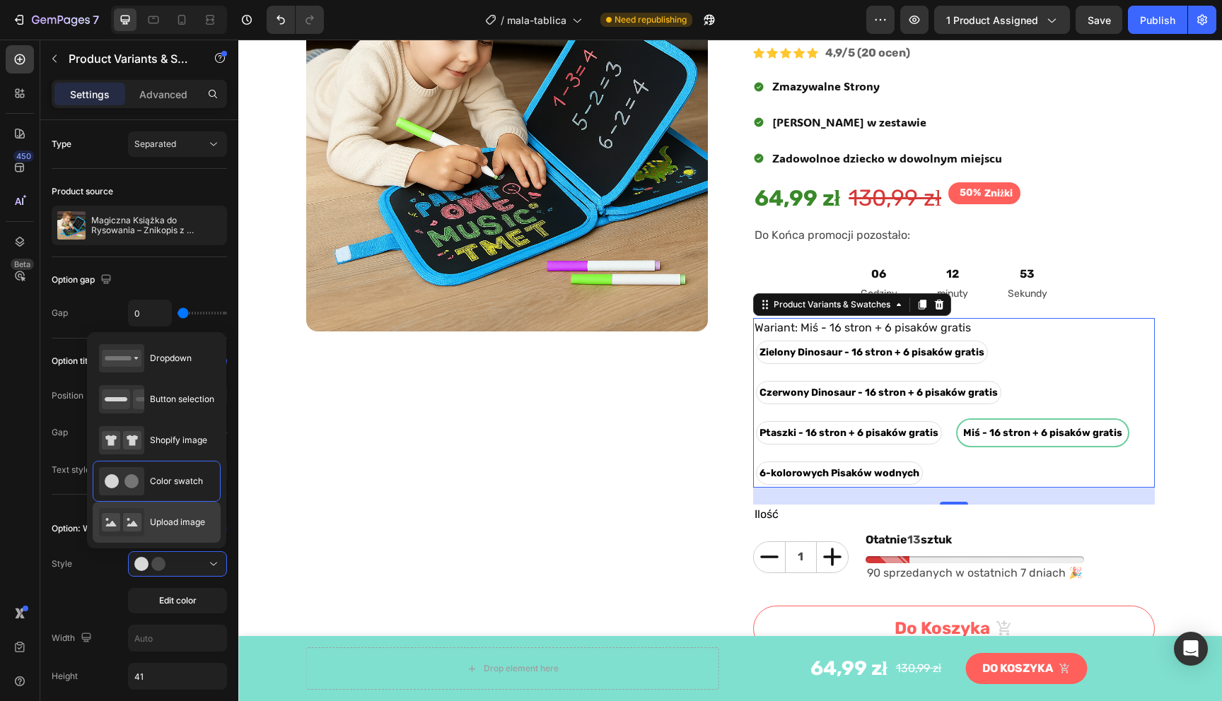
click at [180, 521] on span "Upload image" at bounding box center [177, 522] width 55 height 13
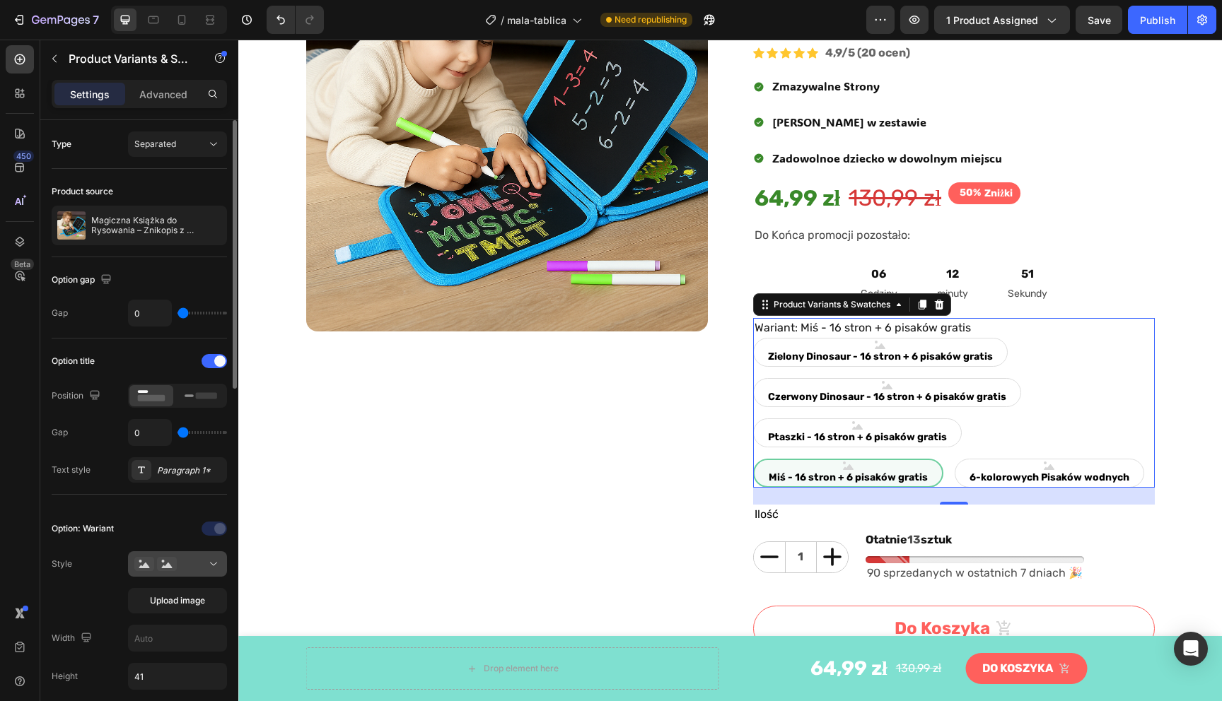
click at [200, 559] on div at bounding box center [177, 564] width 86 height 14
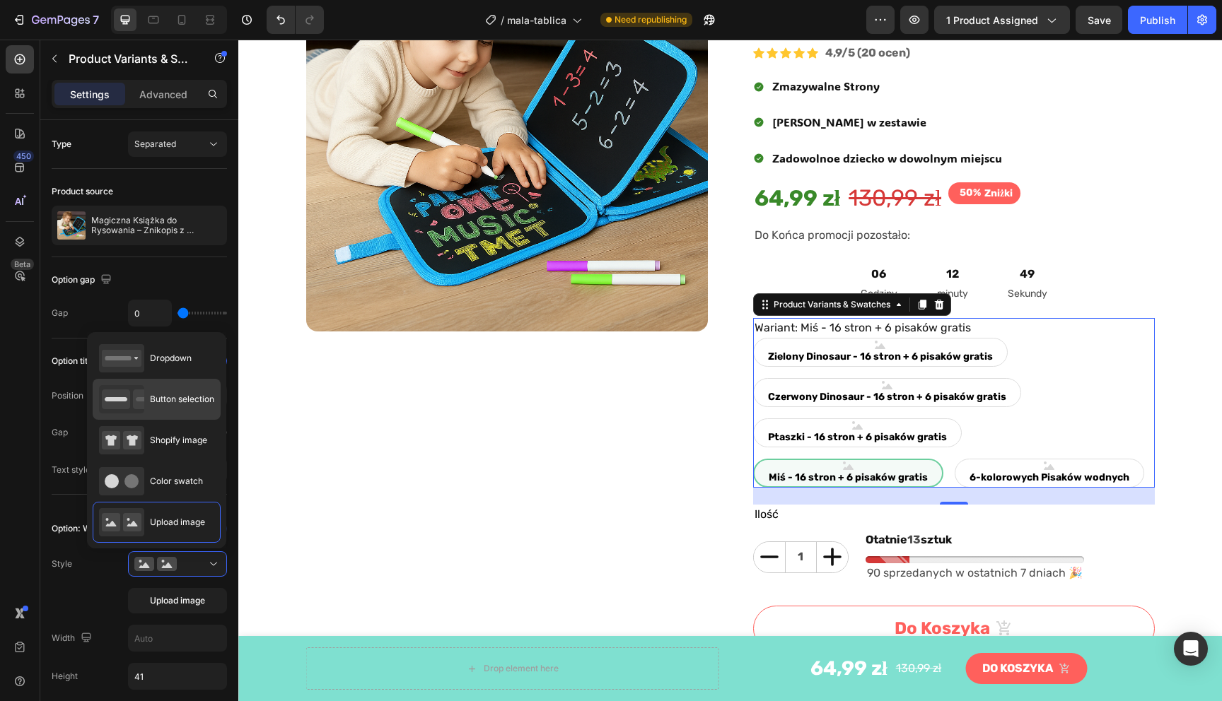
click at [193, 402] on span "Button selection" at bounding box center [182, 399] width 64 height 13
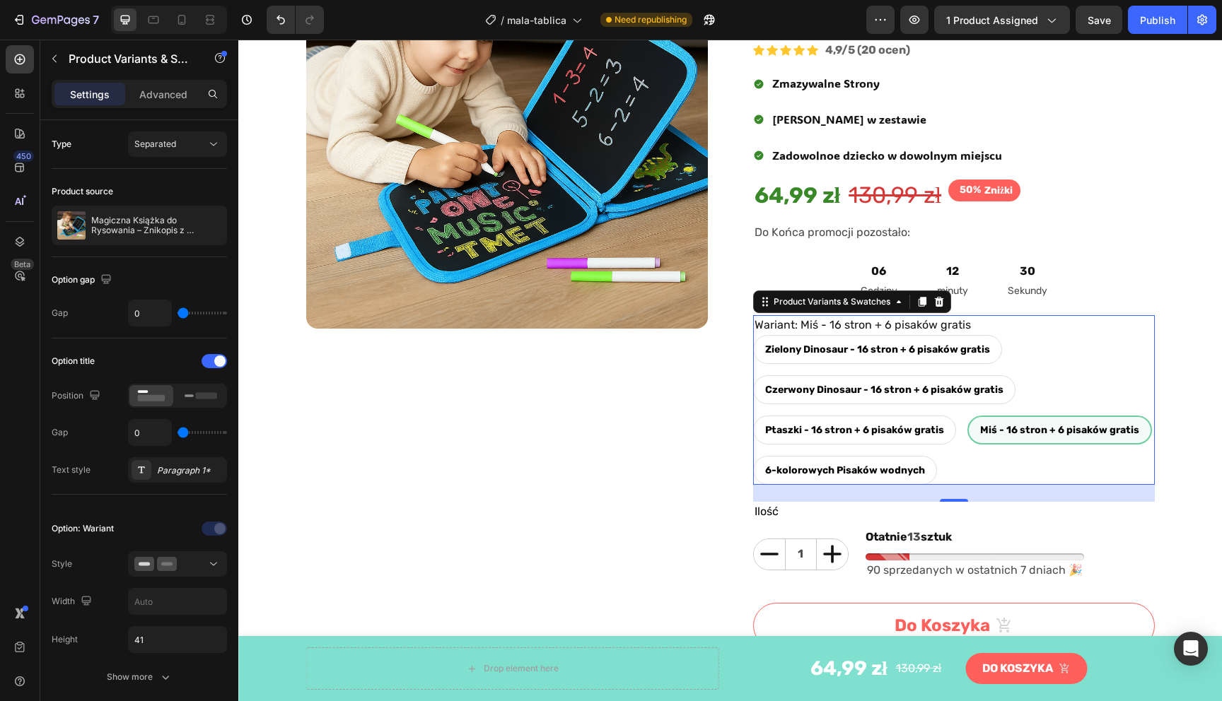
scroll to position [204, 0]
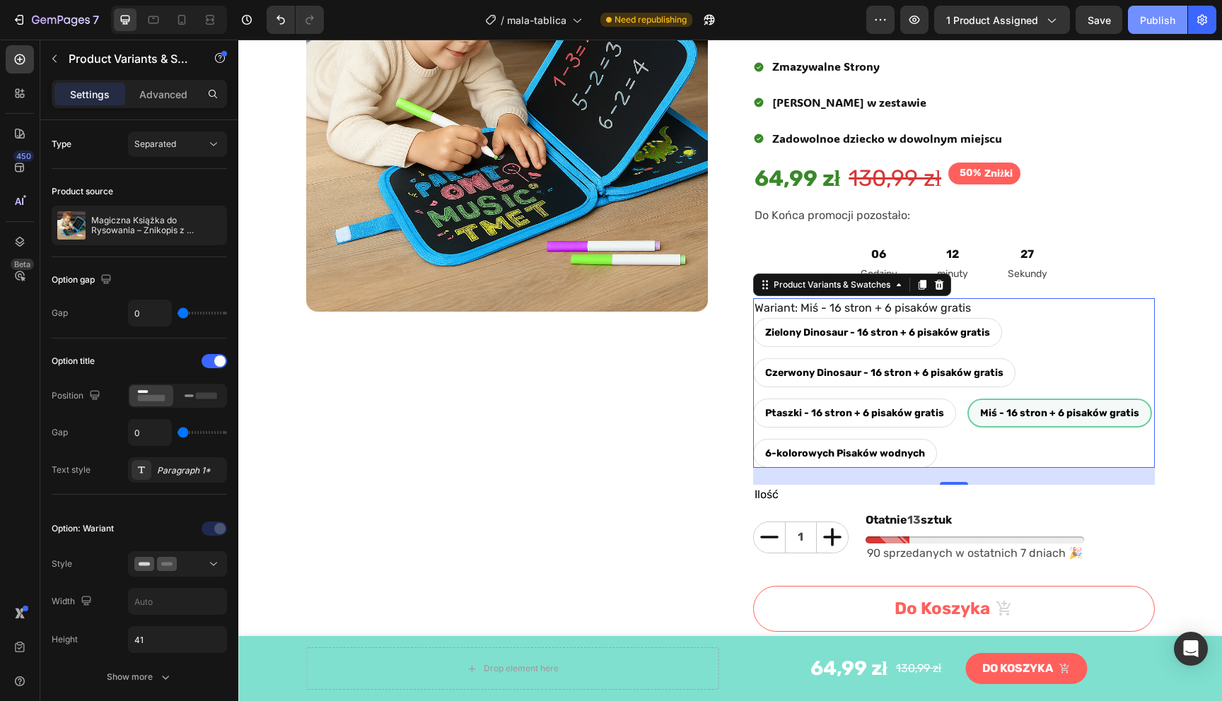
click at [1144, 21] on div "Publish" at bounding box center [1157, 20] width 35 height 15
